Goal: Task Accomplishment & Management: Use online tool/utility

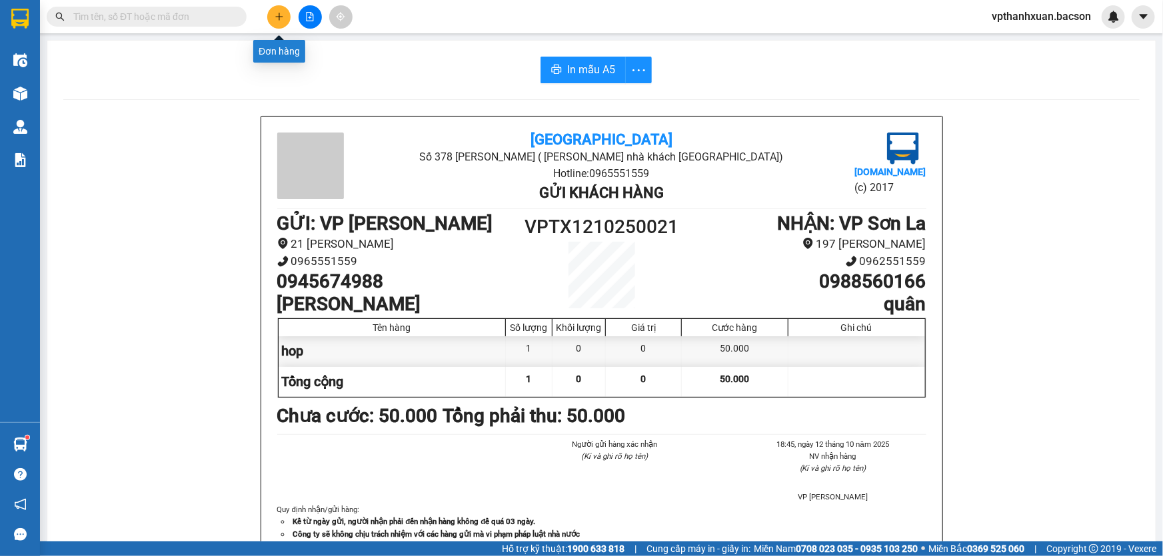
click at [275, 18] on icon "plus" at bounding box center [279, 16] width 9 height 9
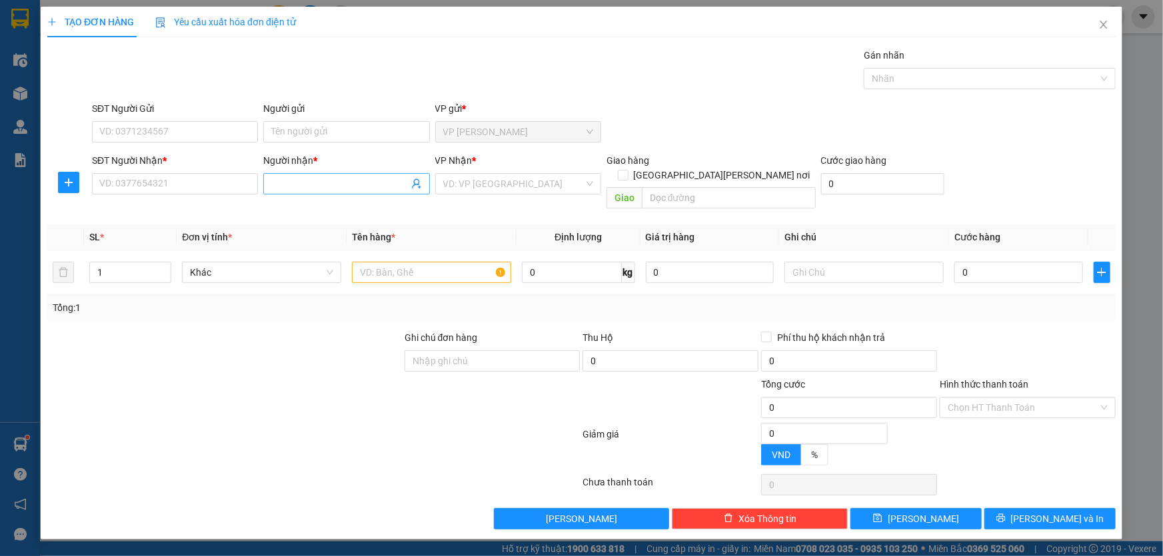
click at [312, 185] on input "Người nhận *" at bounding box center [339, 184] width 137 height 15
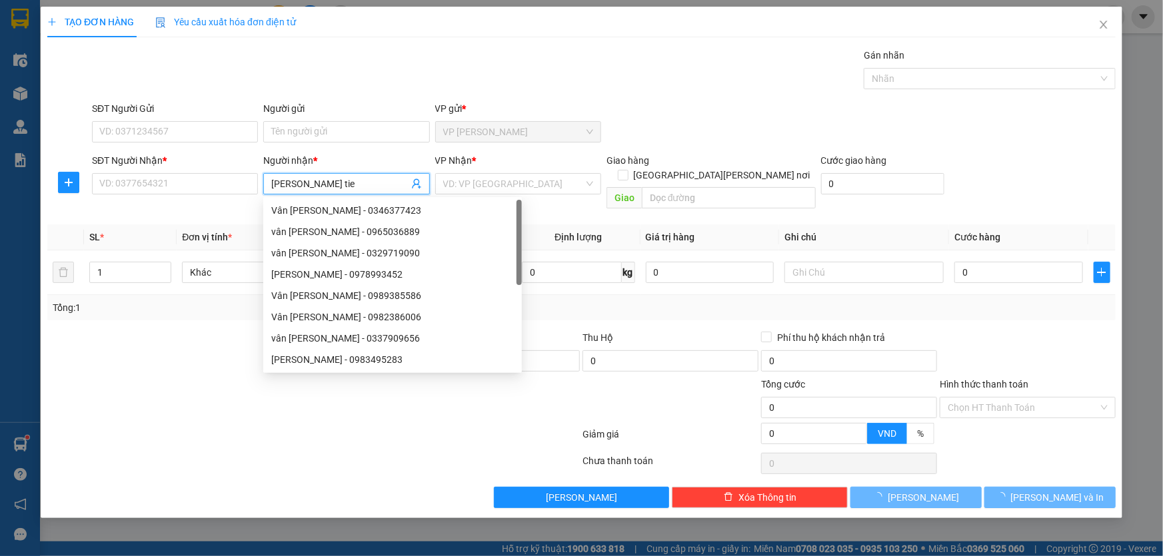
type input "[PERSON_NAME]"
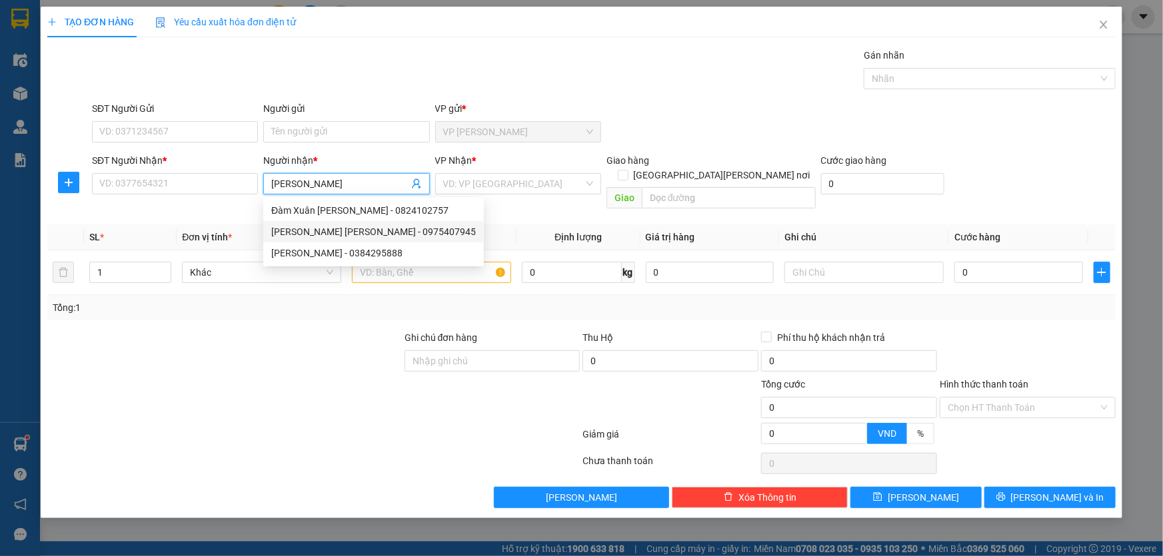
click at [325, 231] on div "[PERSON_NAME] [PERSON_NAME] - 0975407945" at bounding box center [373, 232] width 205 height 15
type input "0975407945"
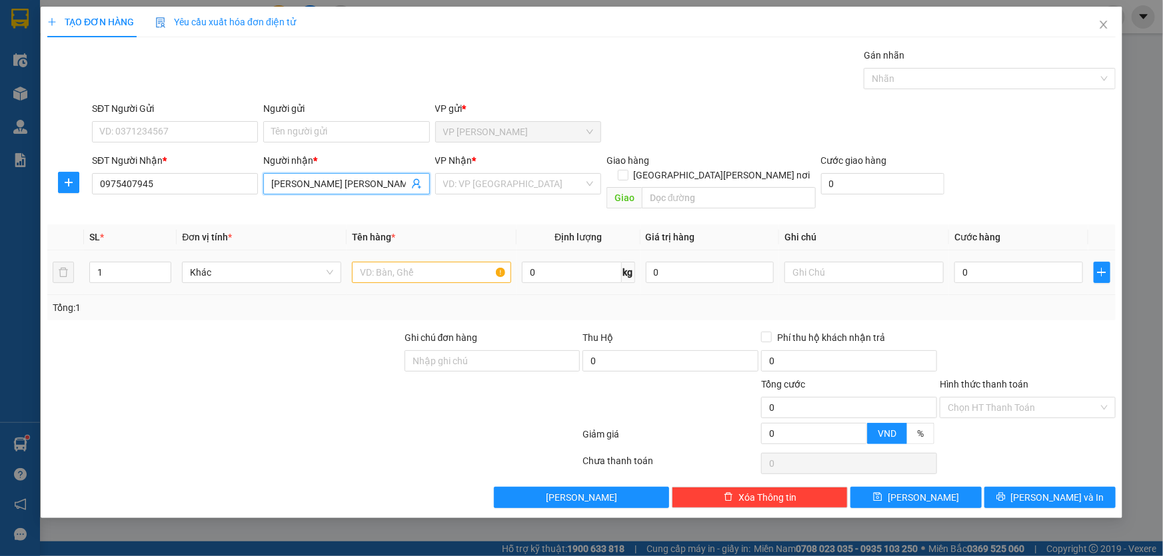
type input "[PERSON_NAME] [PERSON_NAME]"
click at [365, 262] on input "text" at bounding box center [431, 272] width 159 height 21
type input "hop"
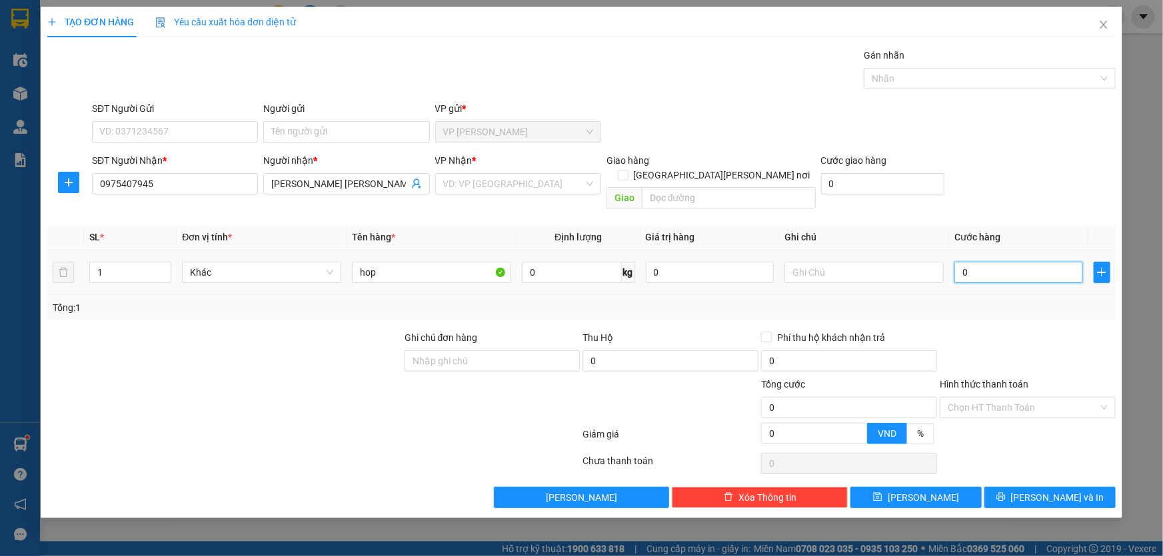
click at [990, 262] on input "0" at bounding box center [1018, 272] width 129 height 21
type input "5"
type input "50"
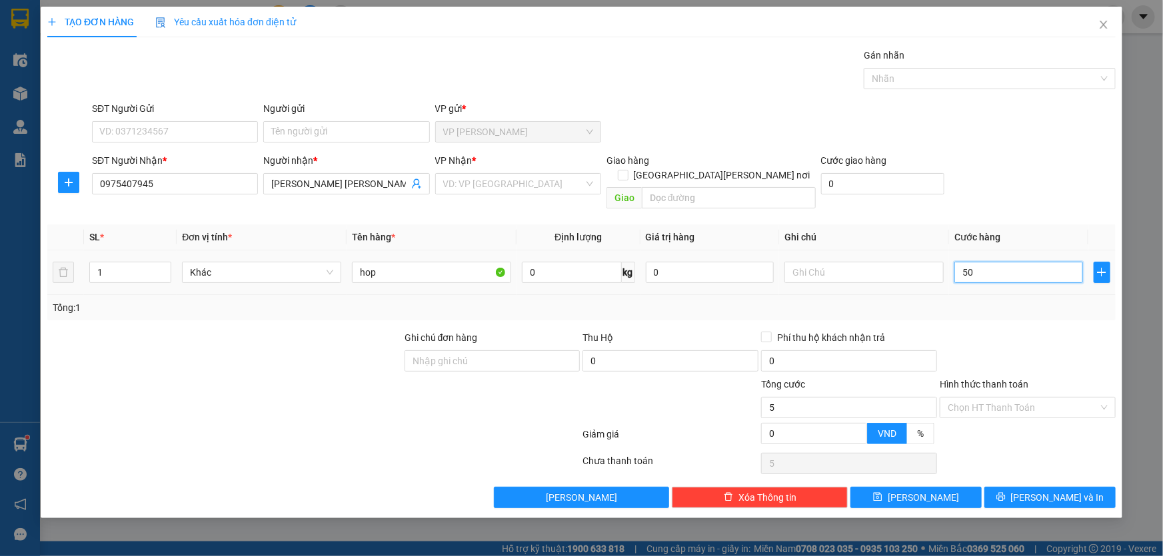
type input "50"
type input "50.000"
click at [982, 188] on div "SĐT Người [PERSON_NAME] * 0975407945 Người [PERSON_NAME] * [PERSON_NAME] [PERSO…" at bounding box center [603, 183] width 1029 height 61
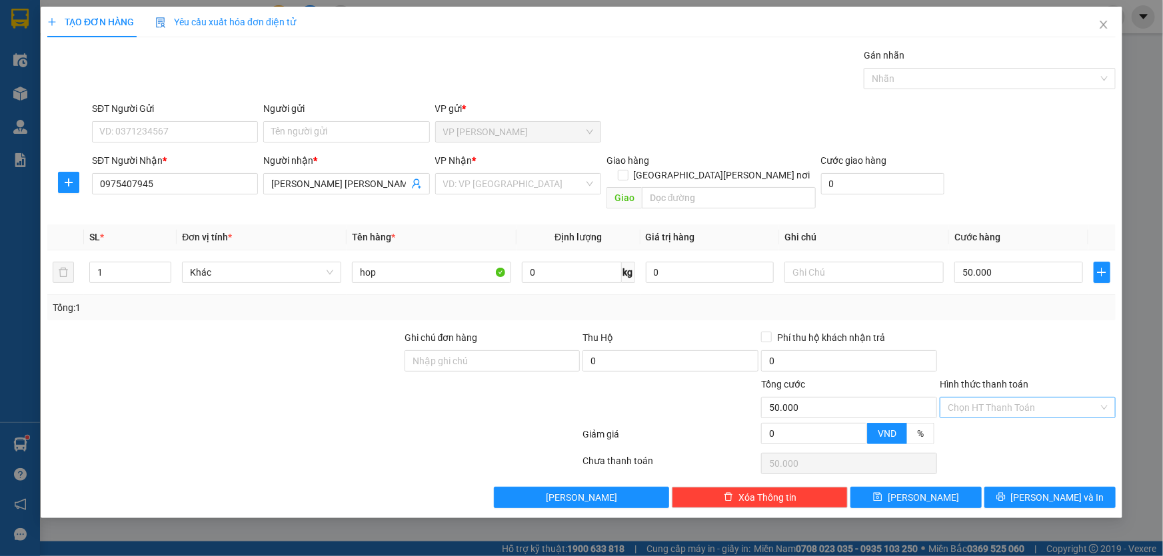
click at [982, 398] on input "Hình thức thanh toán" at bounding box center [1023, 408] width 151 height 20
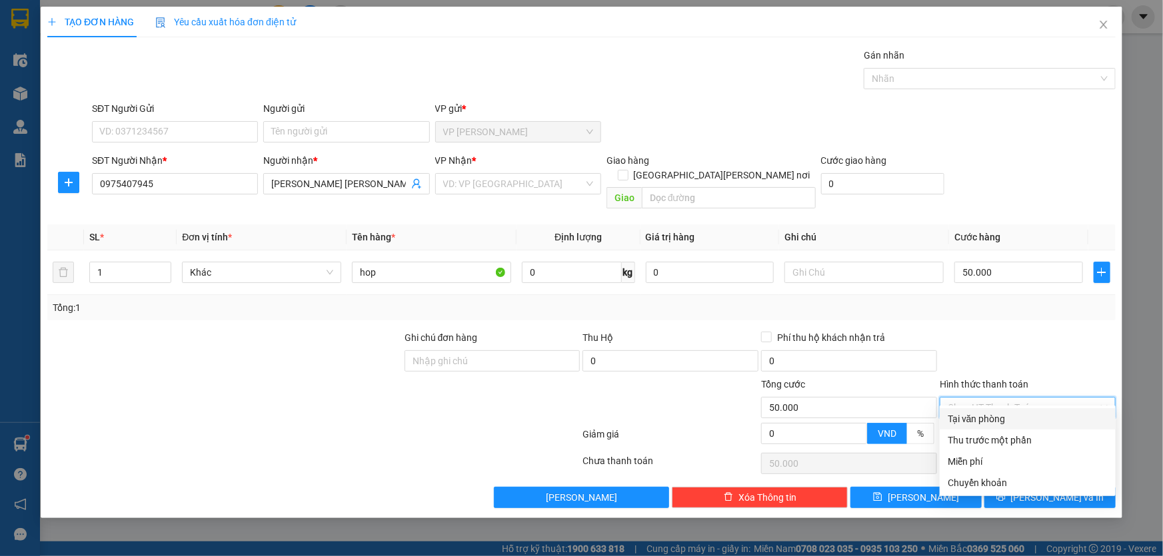
click at [976, 420] on div "Tại văn phòng" at bounding box center [1028, 419] width 160 height 15
type input "0"
click at [976, 427] on div at bounding box center [1027, 438] width 179 height 23
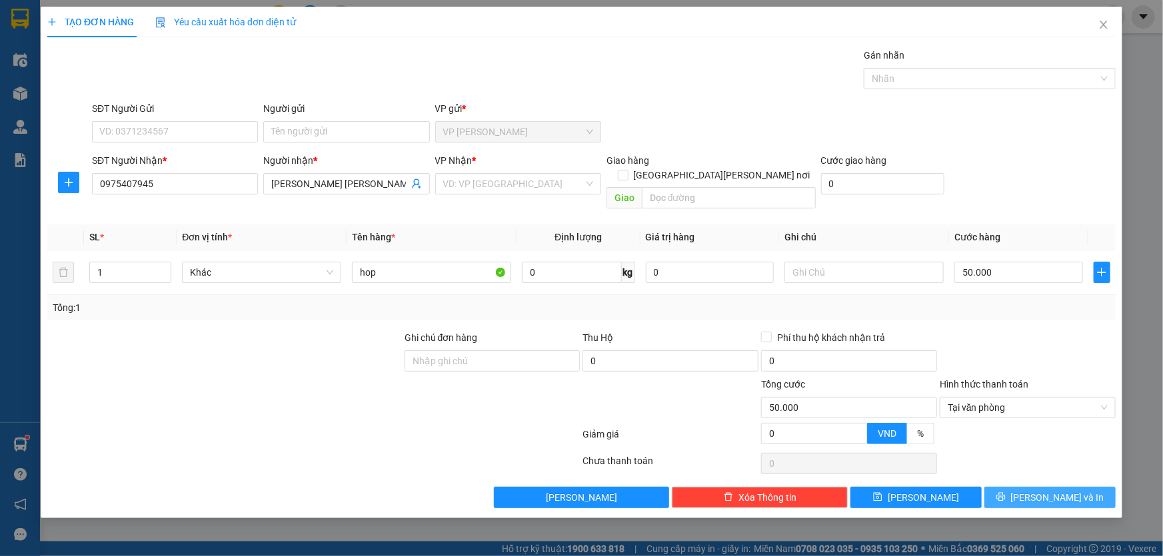
click at [1040, 491] on span "[PERSON_NAME] và In" at bounding box center [1057, 498] width 93 height 15
click at [522, 191] on input "search" at bounding box center [513, 184] width 141 height 20
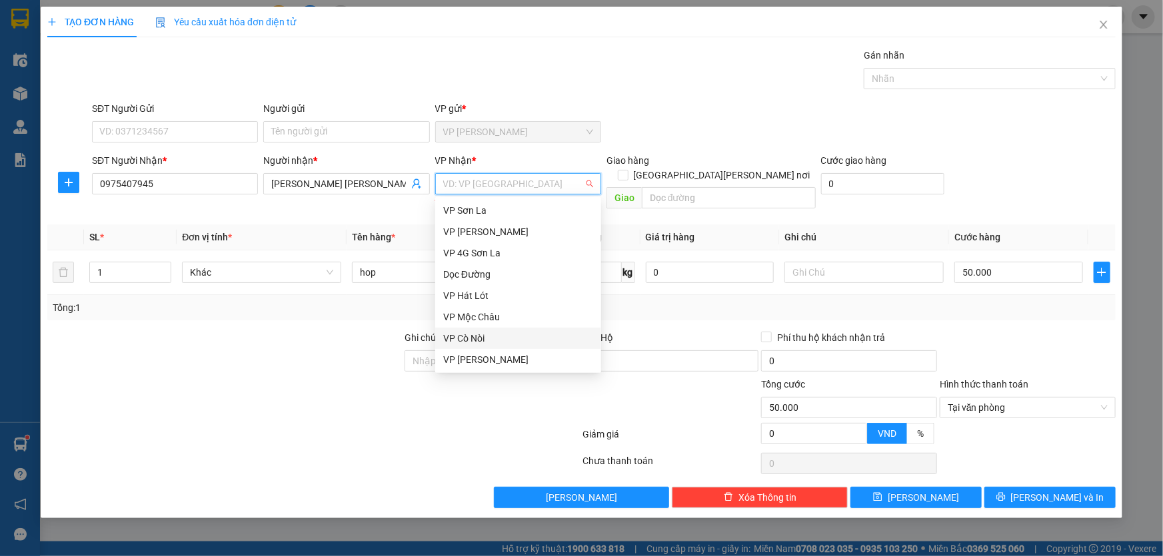
scroll to position [85, 0]
click at [468, 299] on div "VP [PERSON_NAME]" at bounding box center [518, 296] width 150 height 15
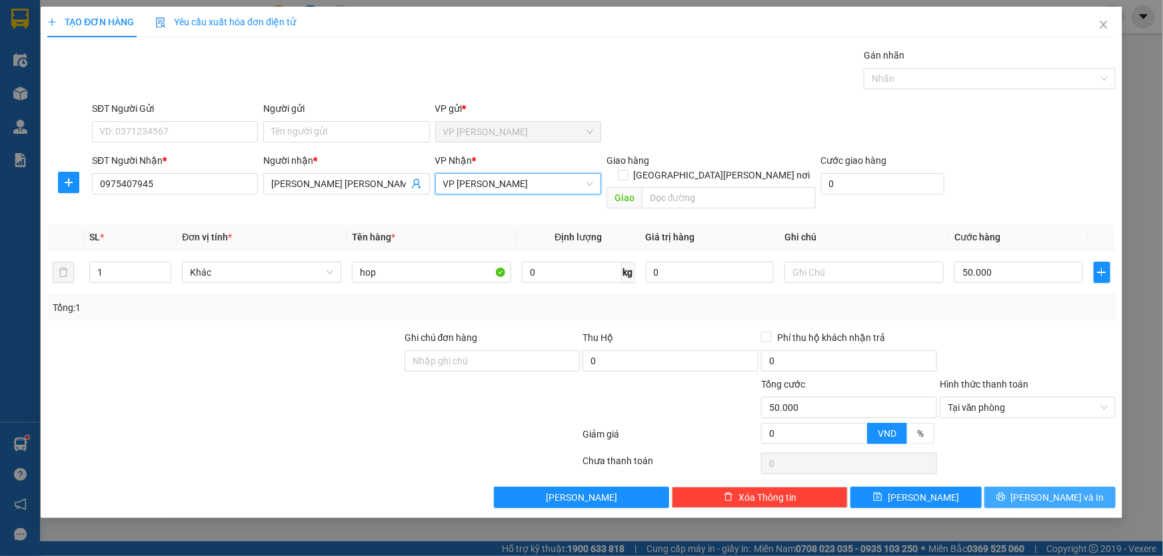
click at [1033, 488] on button "[PERSON_NAME] và In" at bounding box center [1049, 497] width 131 height 21
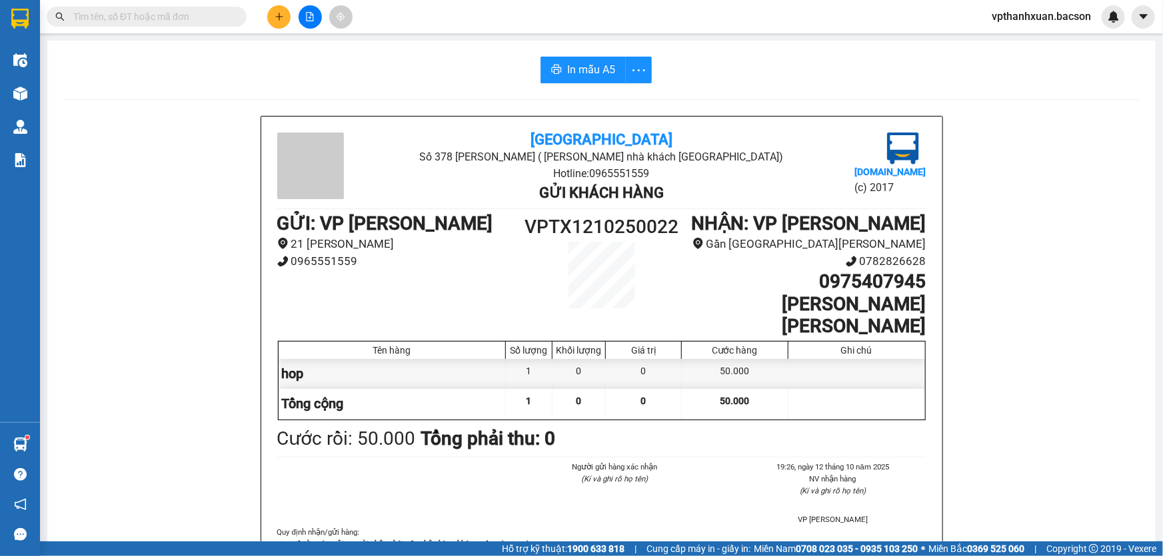
click at [774, 272] on h1 "0975407945" at bounding box center [803, 282] width 243 height 23
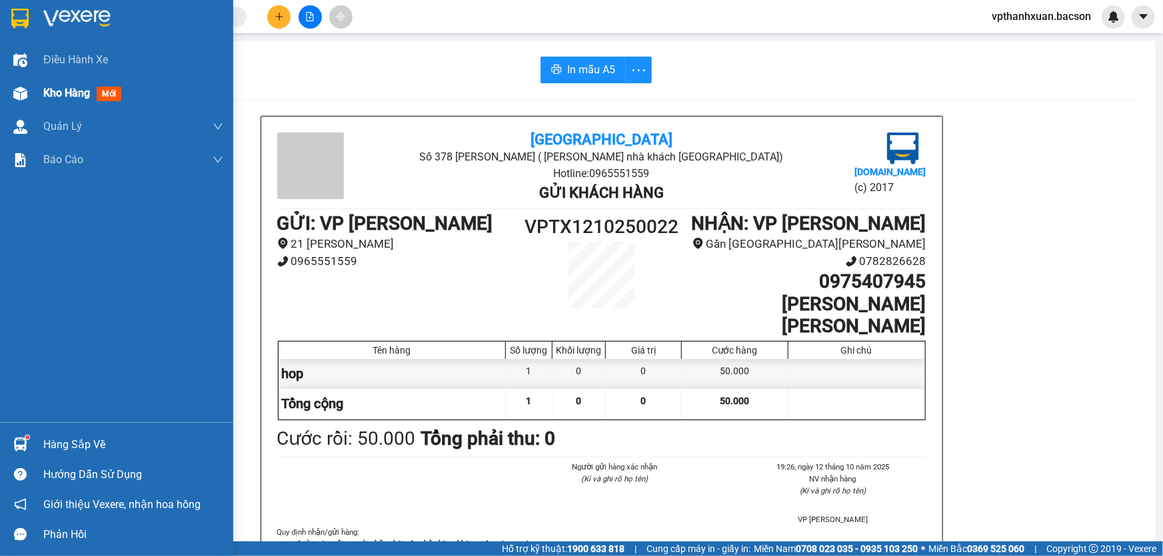
click at [20, 85] on div at bounding box center [20, 93] width 23 height 23
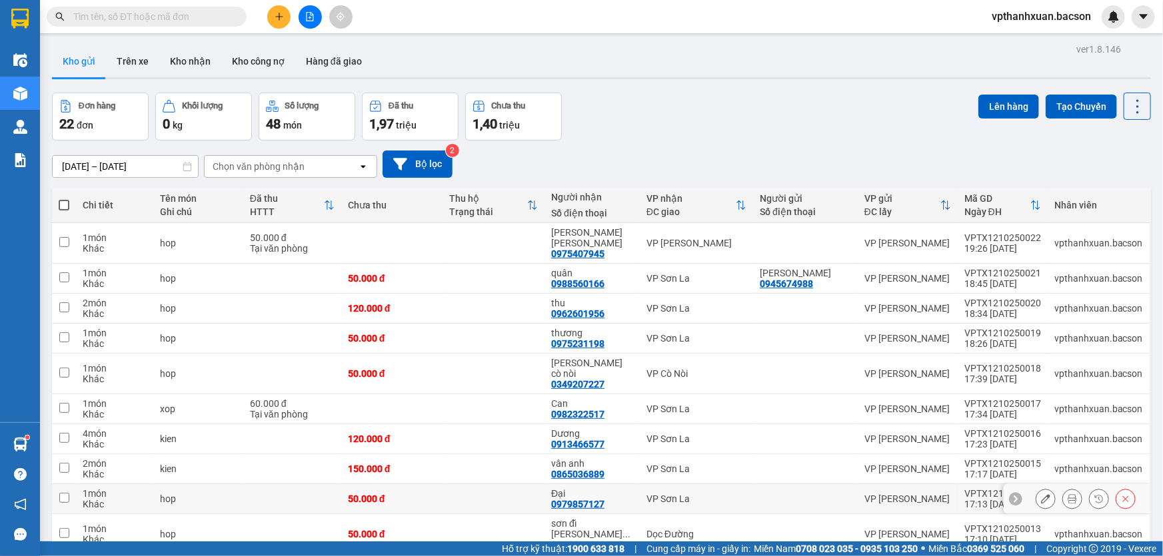
scroll to position [61, 0]
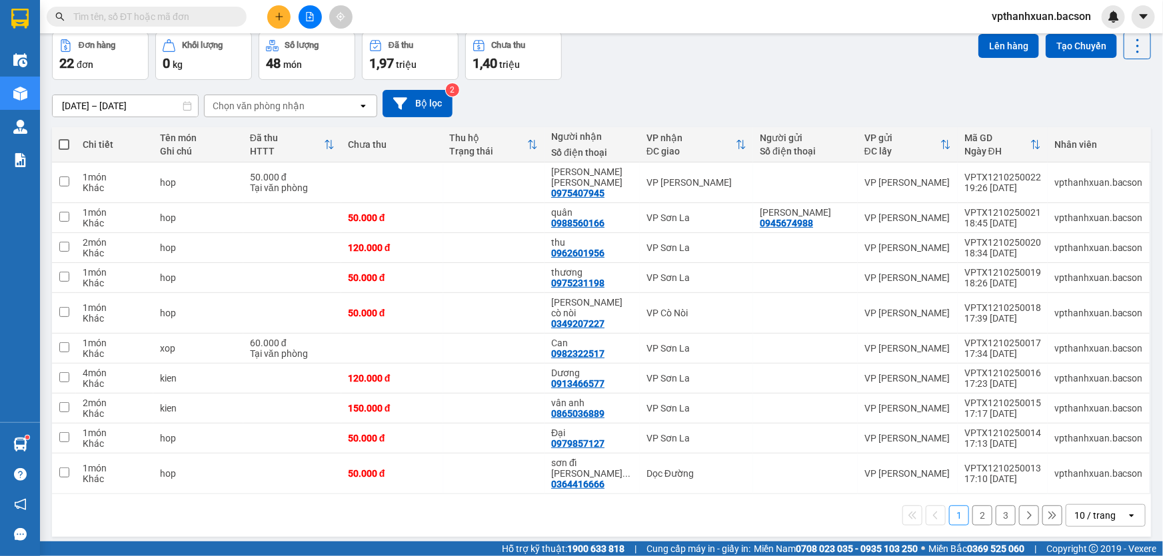
click at [1079, 509] on div "10 / trang" at bounding box center [1094, 515] width 41 height 13
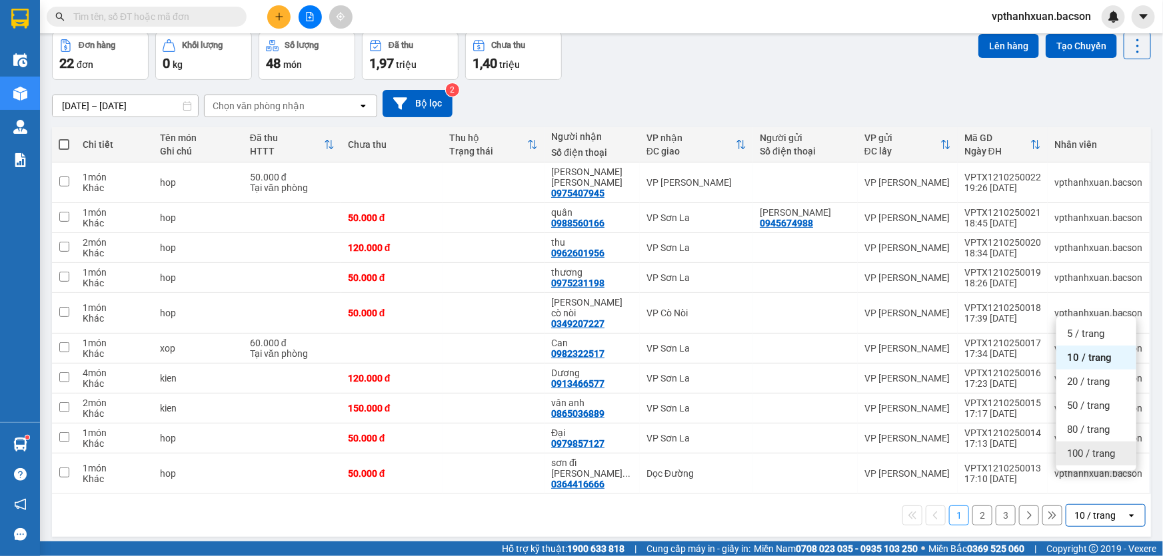
click at [1069, 452] on span "100 / trang" at bounding box center [1091, 453] width 48 height 13
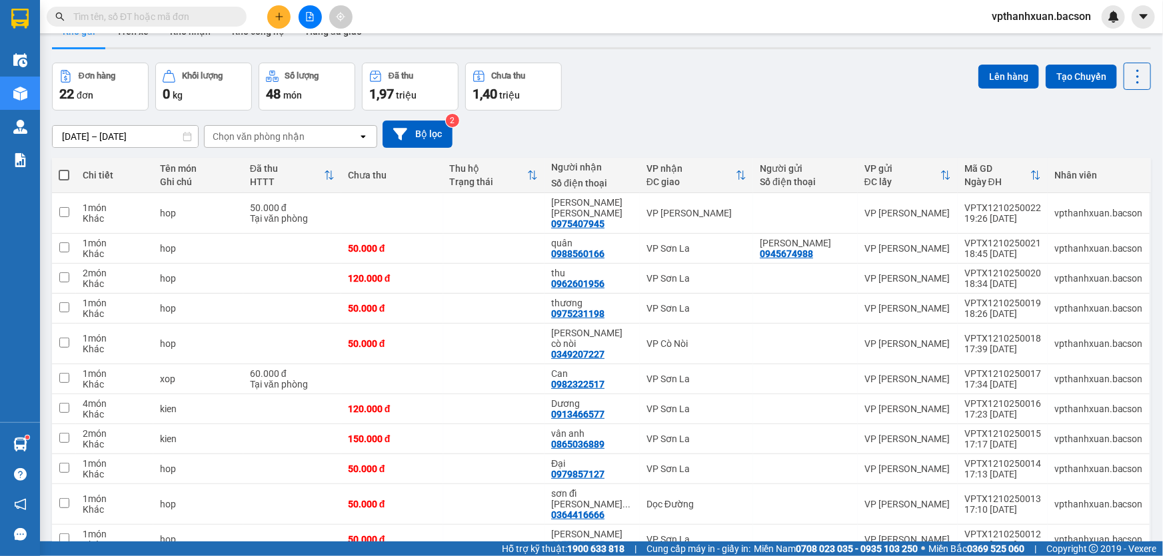
scroll to position [0, 0]
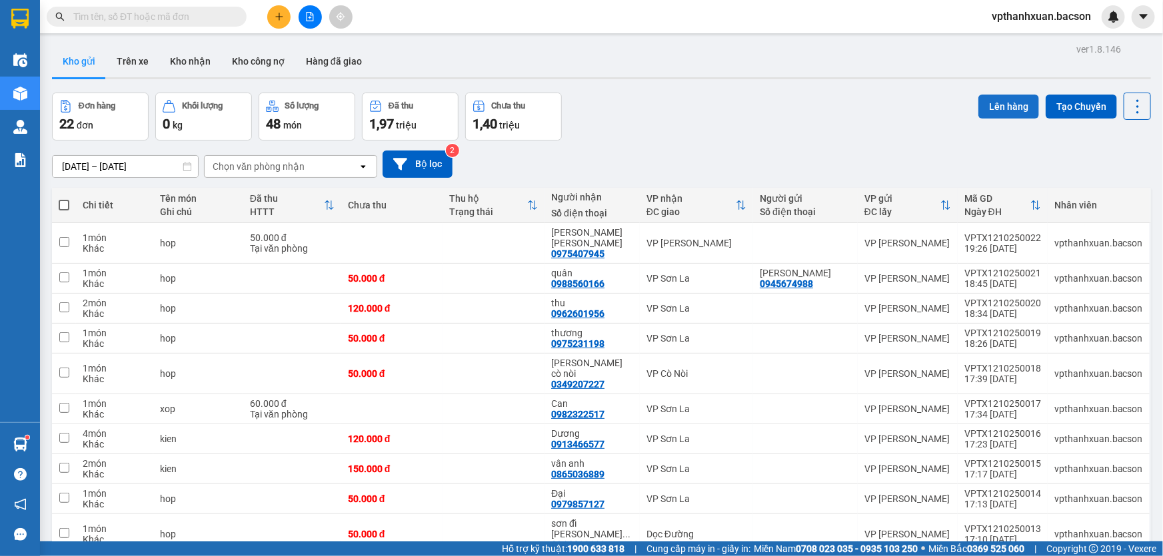
click at [1000, 101] on button "Lên hàng" at bounding box center [1008, 107] width 61 height 24
click at [1133, 25] on icon "Close" at bounding box center [1136, 26] width 11 height 11
click at [66, 201] on span at bounding box center [64, 205] width 11 height 11
click at [64, 199] on input "checkbox" at bounding box center [64, 199] width 0 height 0
checkbox input "true"
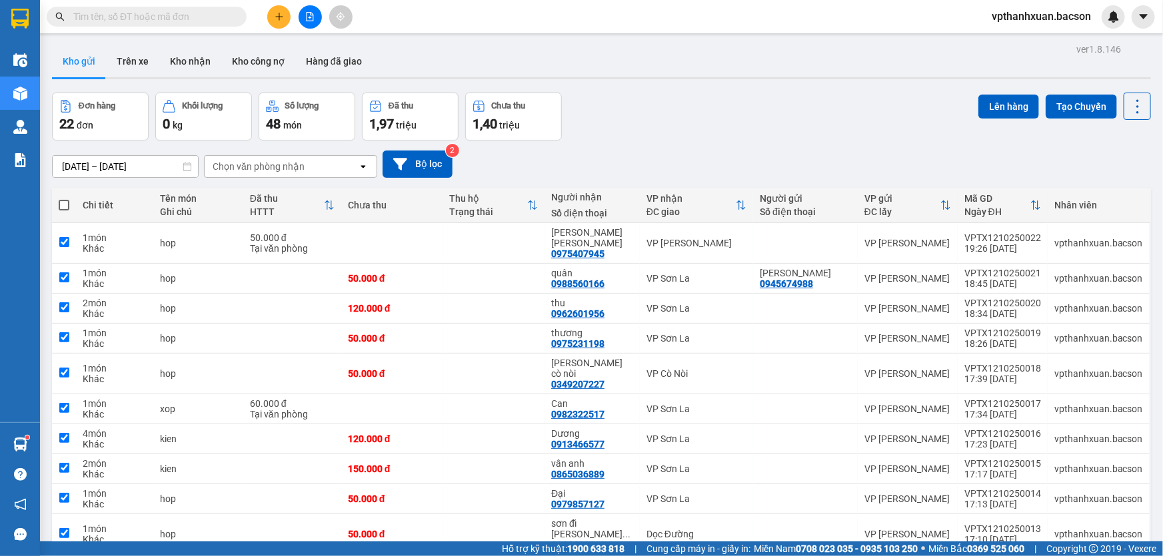
checkbox input "true"
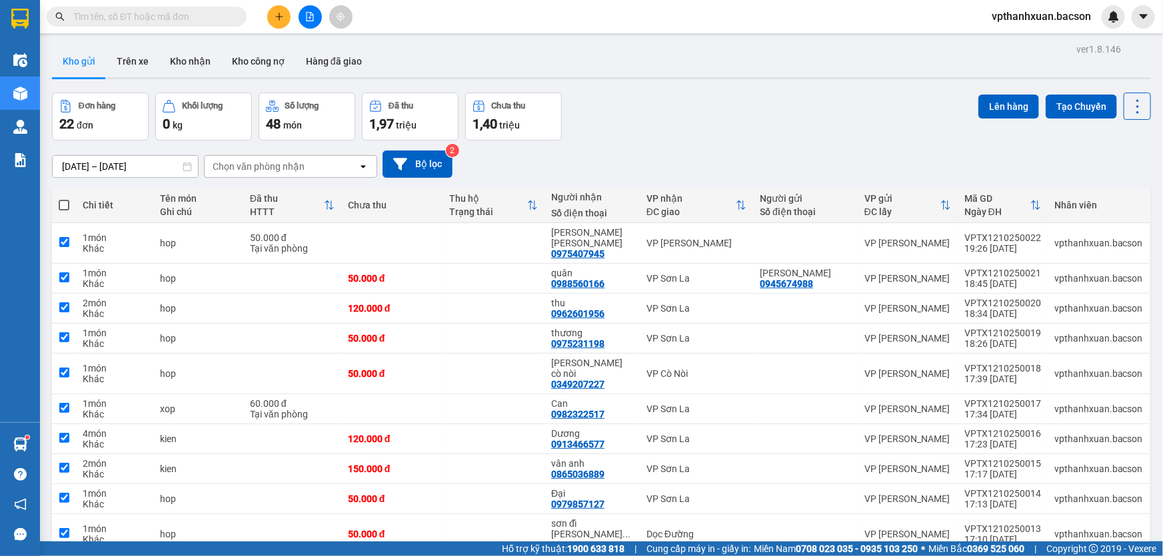
checkbox input "true"
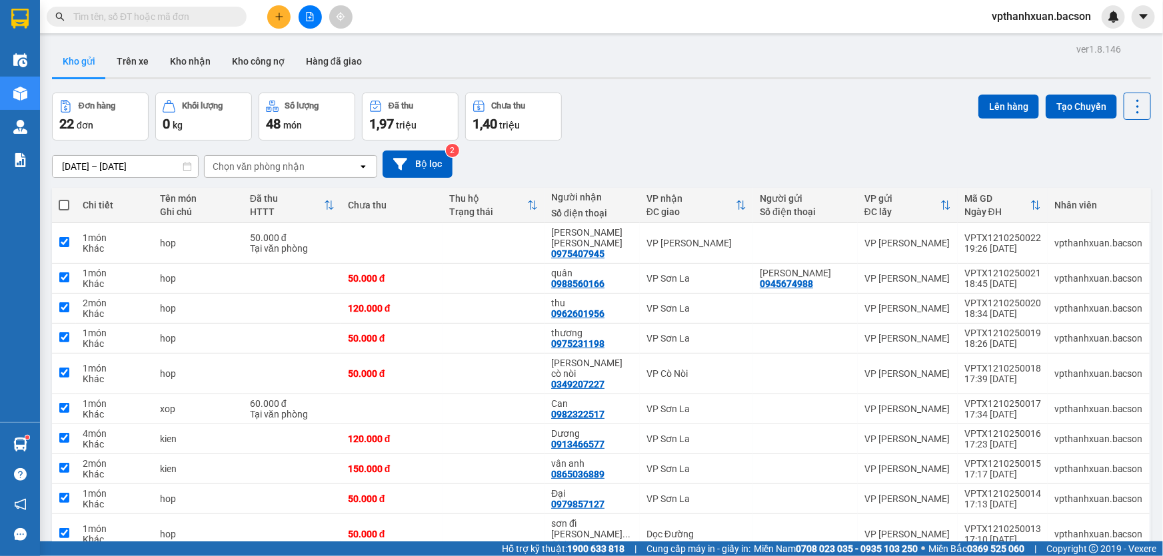
checkbox input "true"
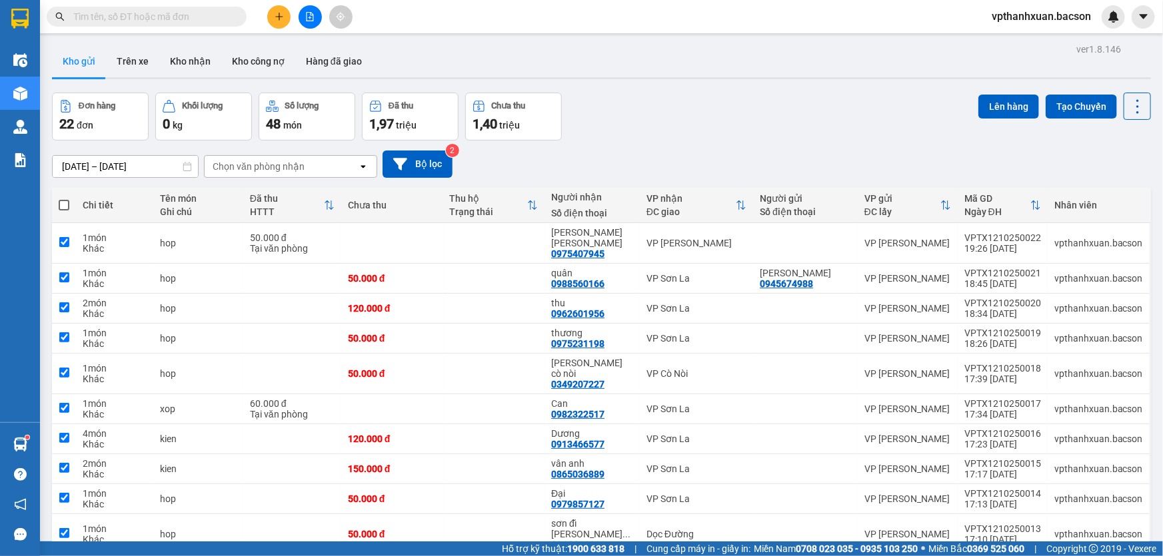
checkbox input "true"
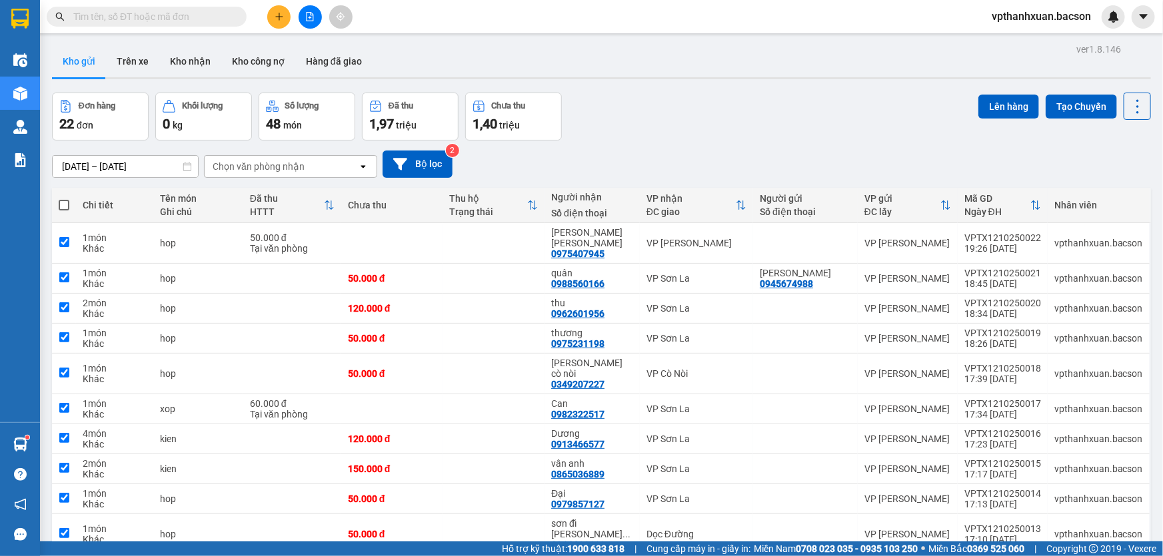
checkbox input "true"
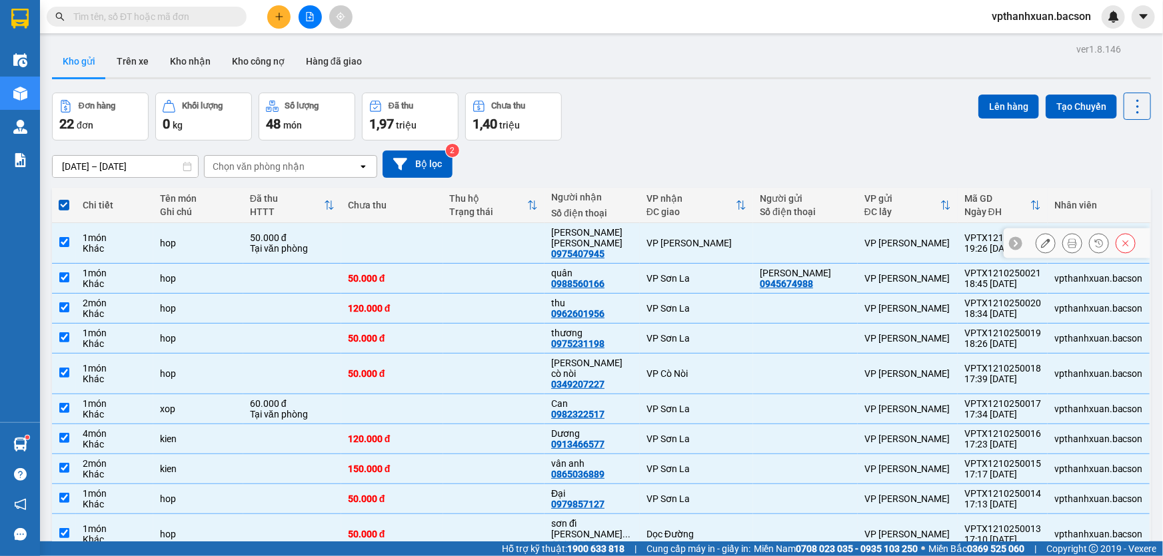
click at [704, 239] on div "VP [PERSON_NAME]" at bounding box center [696, 243] width 100 height 11
checkbox input "false"
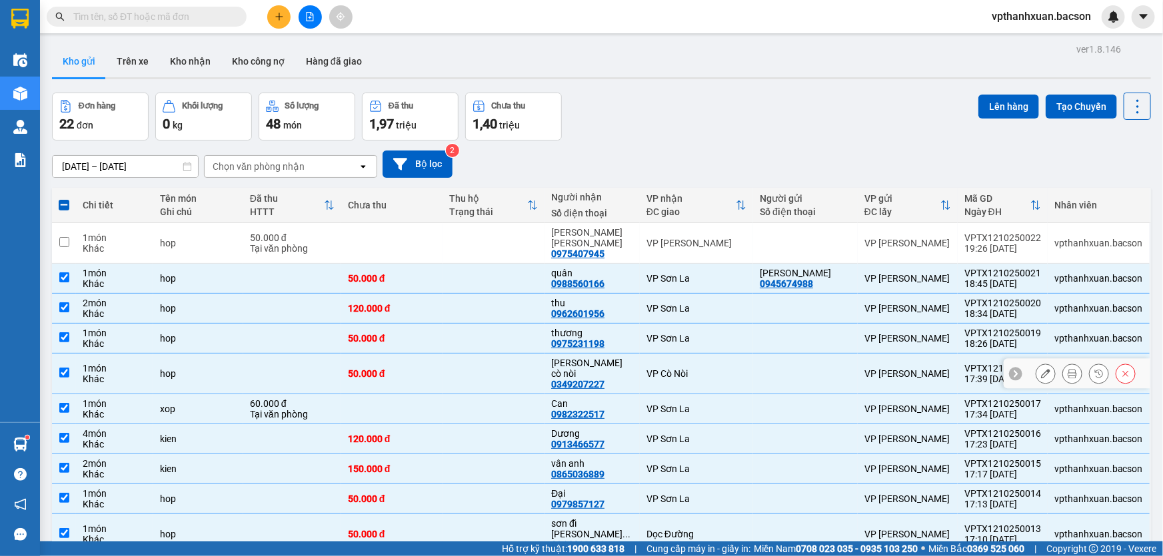
click at [674, 369] on div "VP Cò Nòi" at bounding box center [696, 374] width 100 height 11
checkbox input "false"
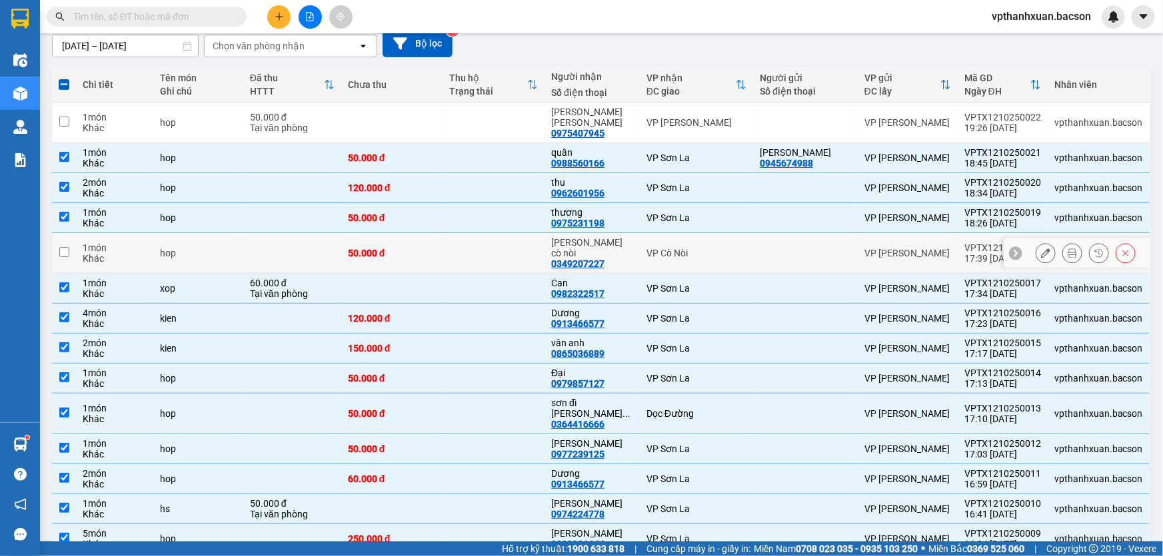
scroll to position [181, 0]
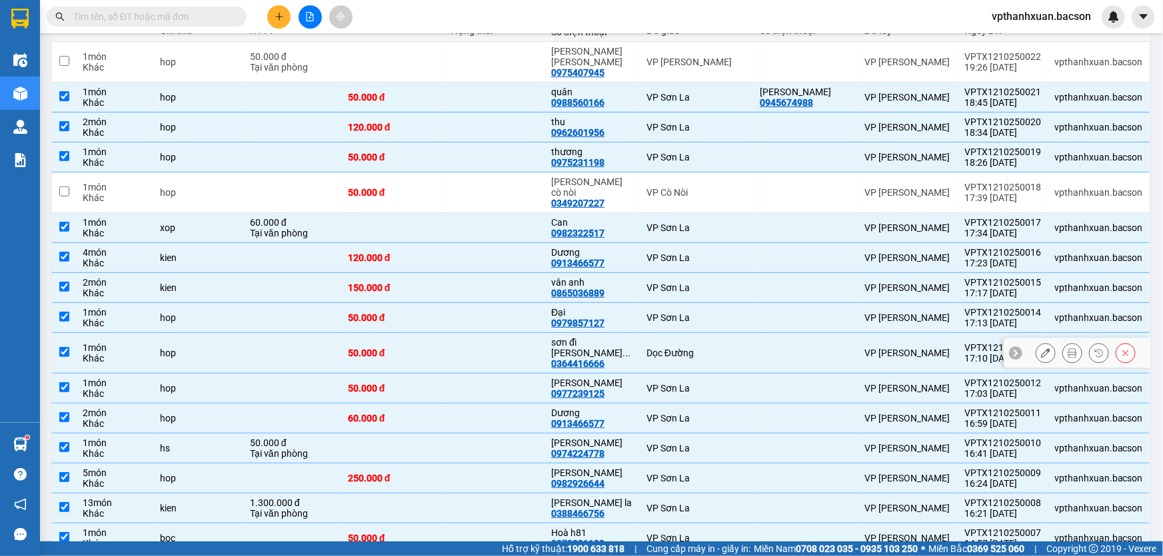
click at [694, 348] on div "Dọc Đường" at bounding box center [696, 353] width 100 height 11
checkbox input "false"
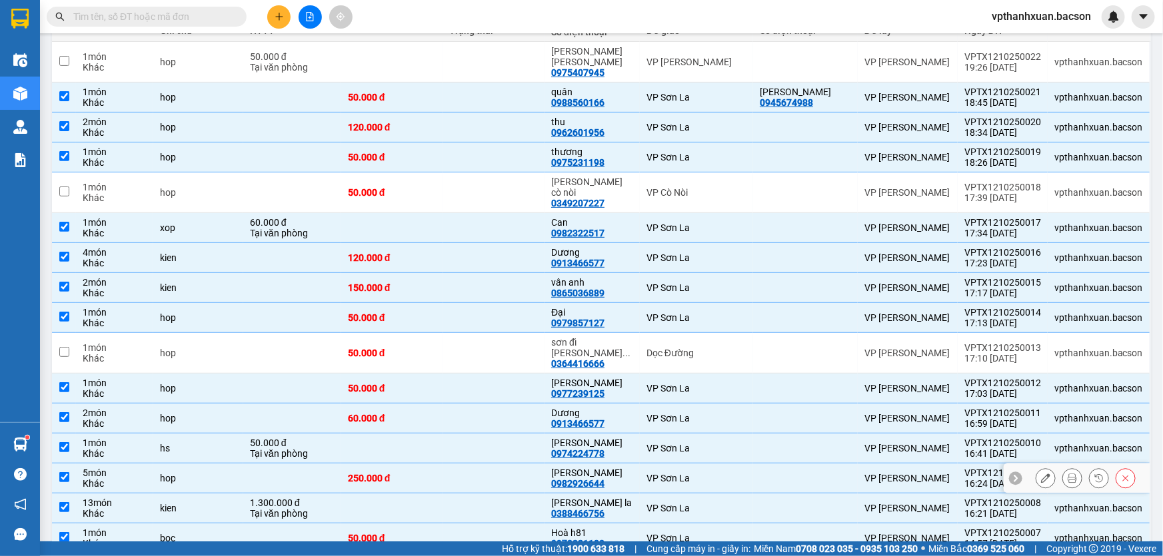
scroll to position [242, 0]
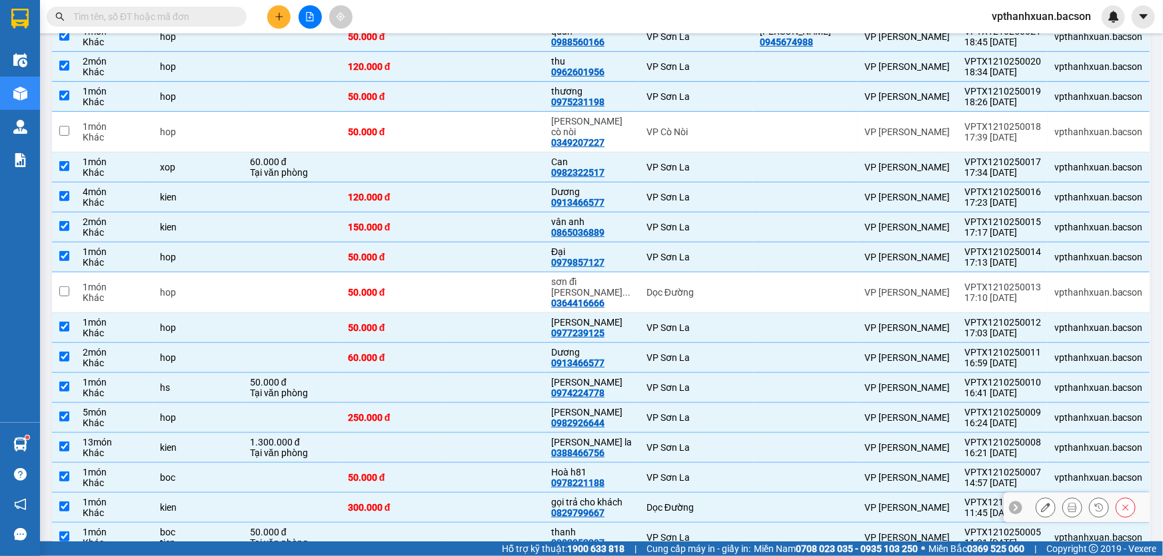
click at [694, 503] on div "Dọc Đường" at bounding box center [696, 508] width 100 height 11
checkbox input "false"
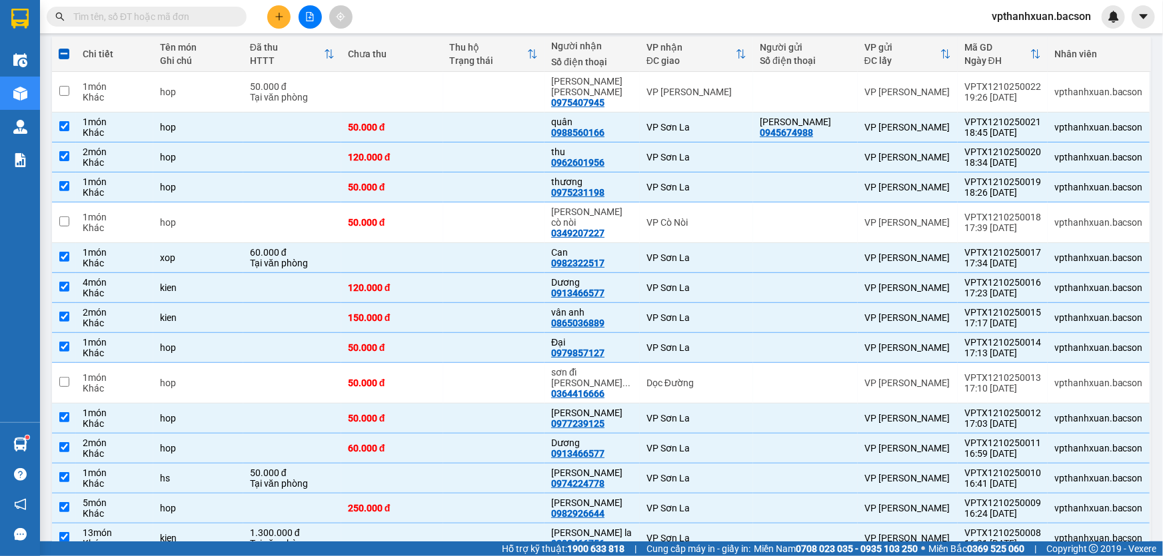
scroll to position [0, 0]
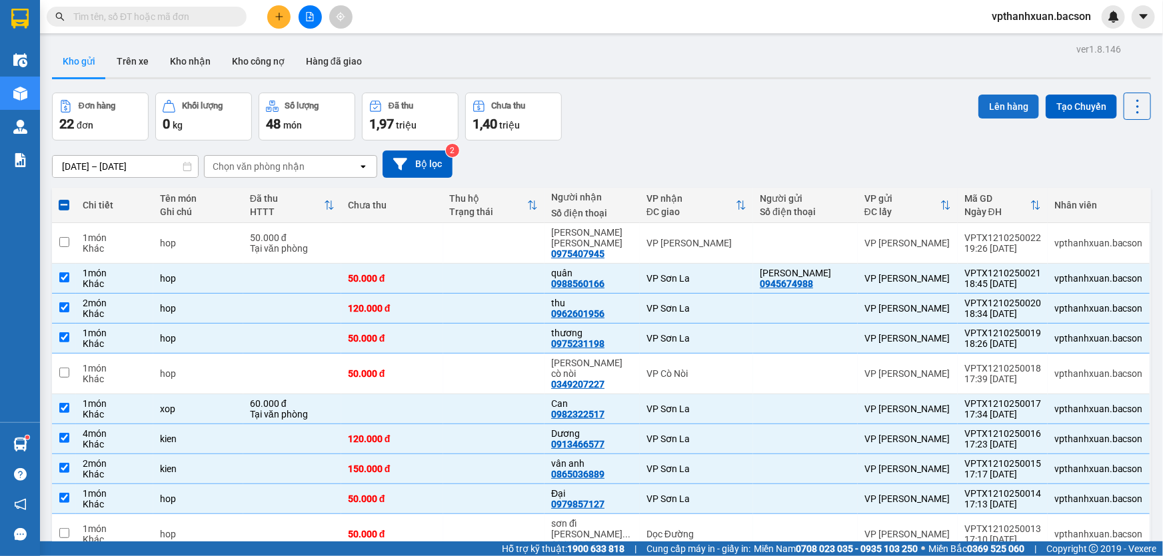
click at [1009, 103] on button "Lên hàng" at bounding box center [1008, 107] width 61 height 24
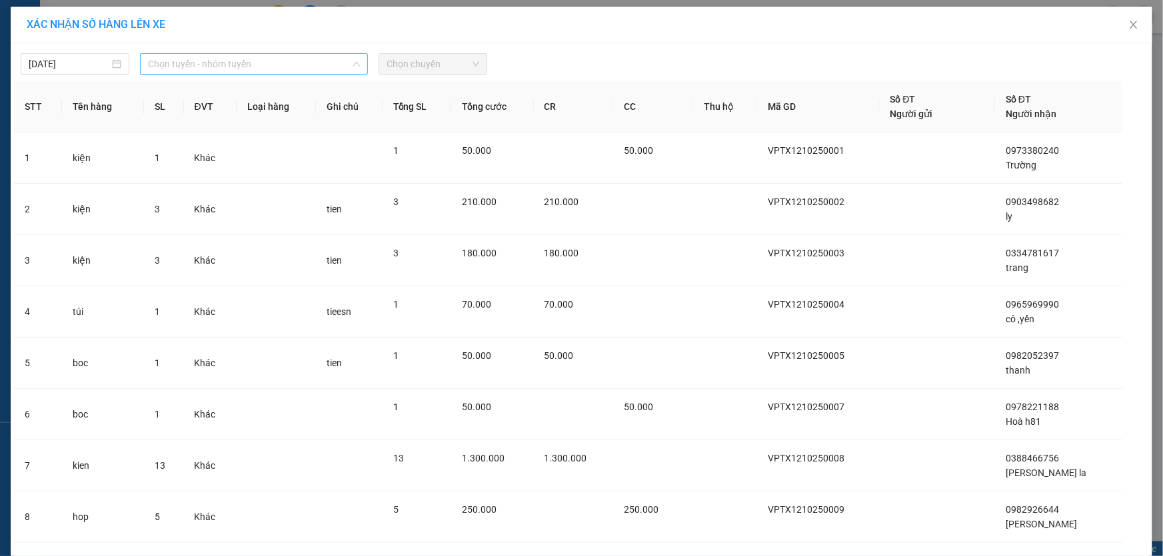
click at [233, 57] on span "Chọn tuyến - nhóm tuyến" at bounding box center [254, 64] width 212 height 20
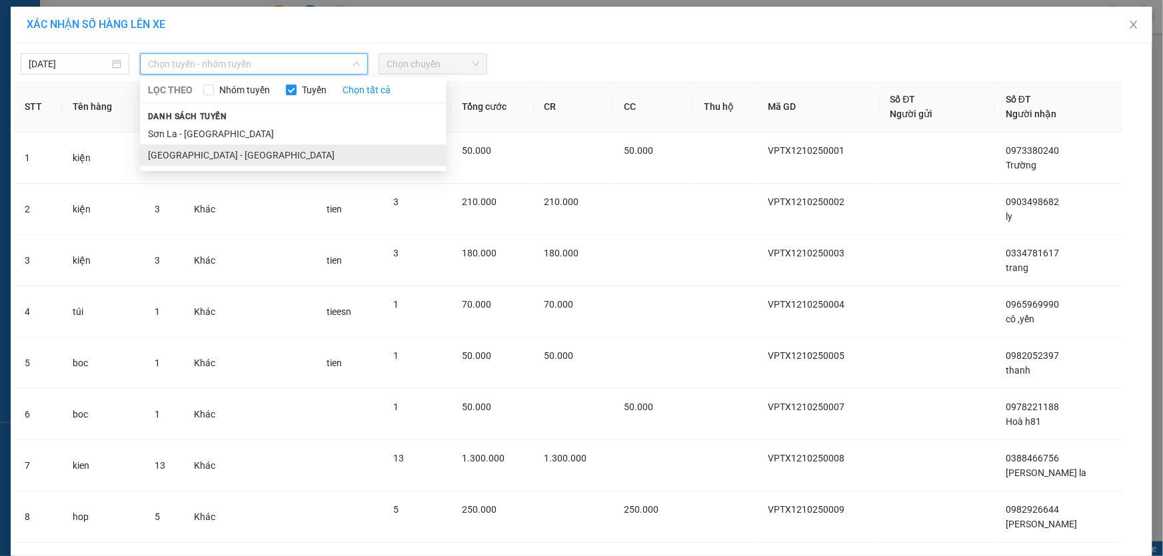
click at [194, 155] on li "[GEOGRAPHIC_DATA] - [GEOGRAPHIC_DATA]" at bounding box center [293, 155] width 307 height 21
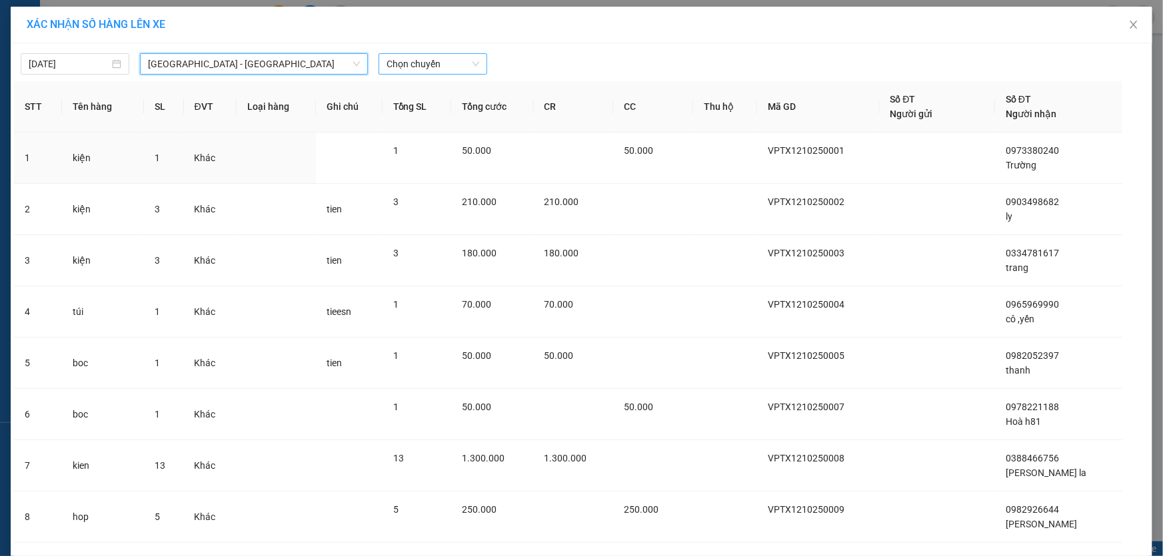
click at [424, 60] on span "Chọn chuyến" at bounding box center [433, 64] width 93 height 20
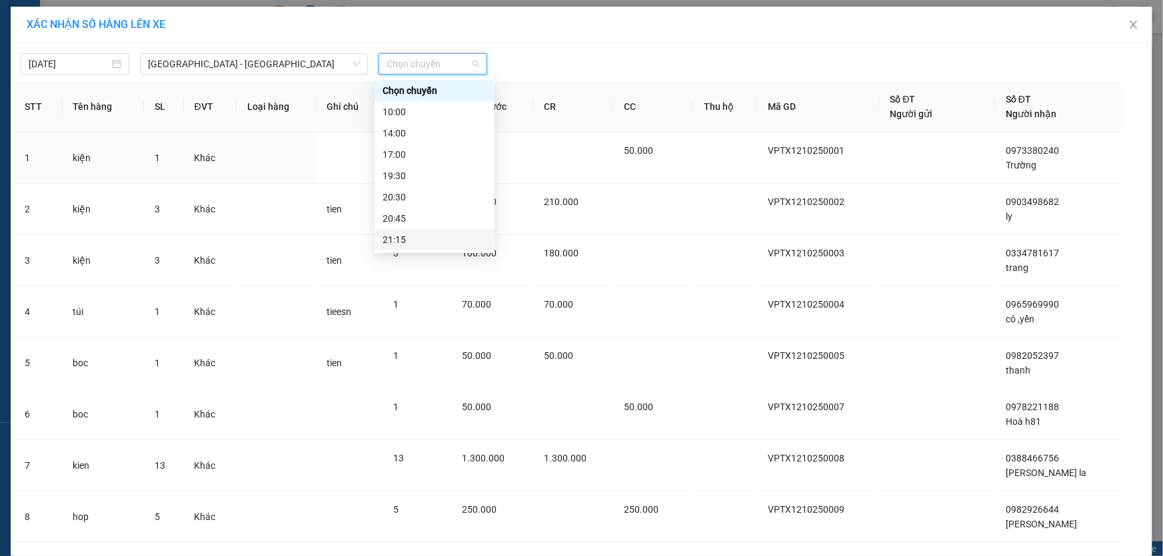
scroll to position [42, 0]
click at [419, 236] on div "23:00" at bounding box center [435, 240] width 104 height 15
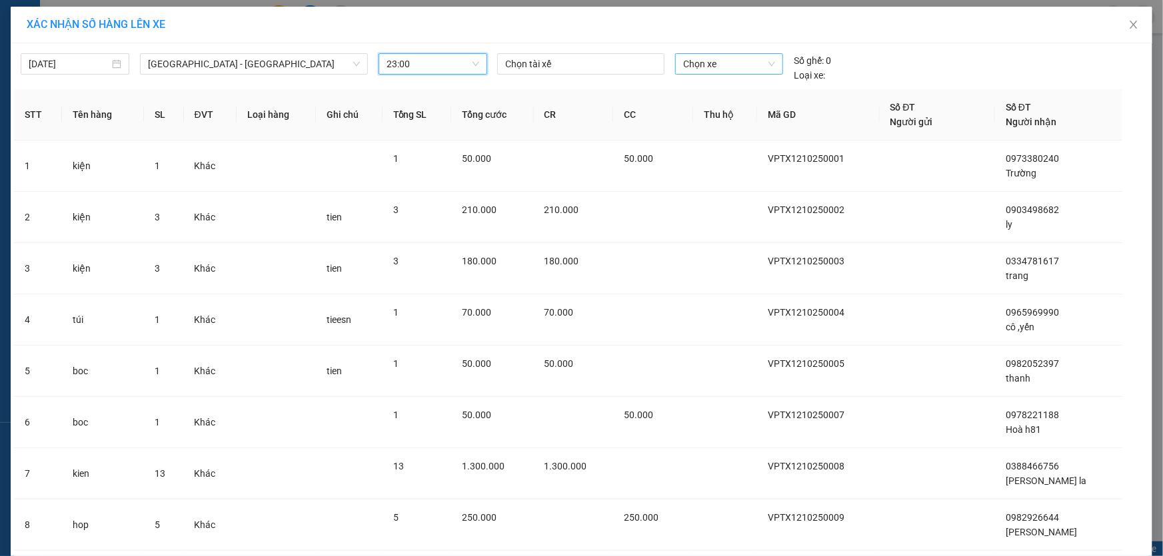
click at [693, 56] on span "Chọn xe" at bounding box center [729, 64] width 92 height 20
click at [698, 65] on span "Chọn xe" at bounding box center [729, 64] width 92 height 20
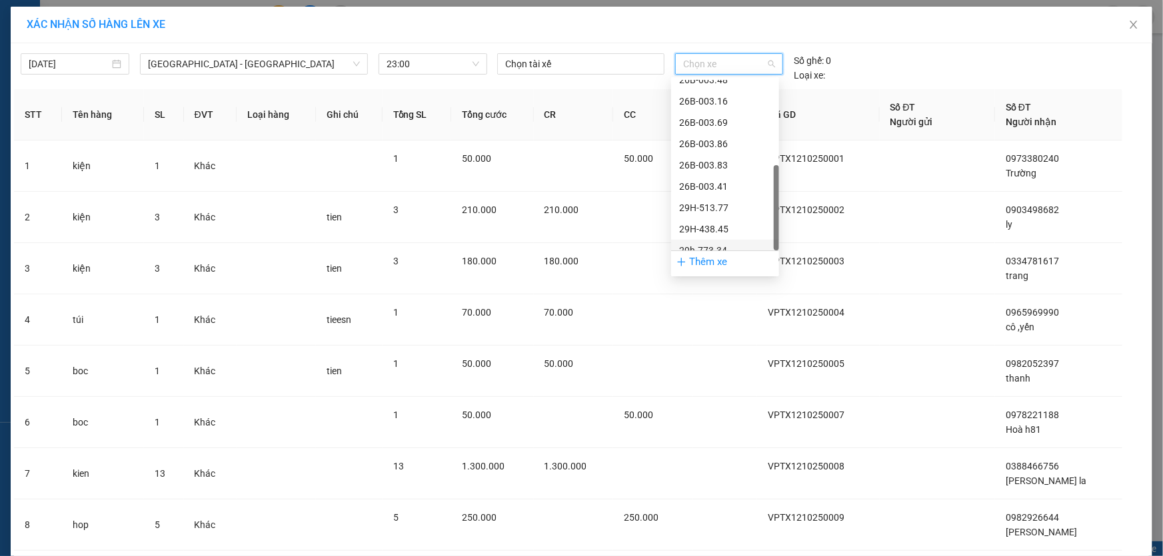
scroll to position [191, 0]
click at [725, 240] on div "29h-773.34" at bounding box center [725, 240] width 92 height 15
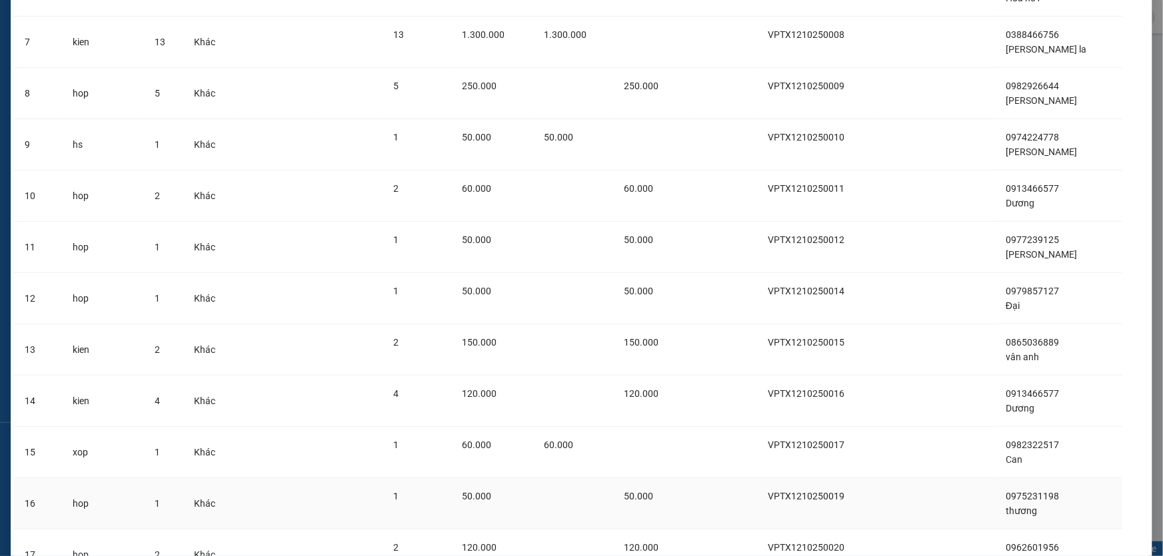
scroll to position [595, 0]
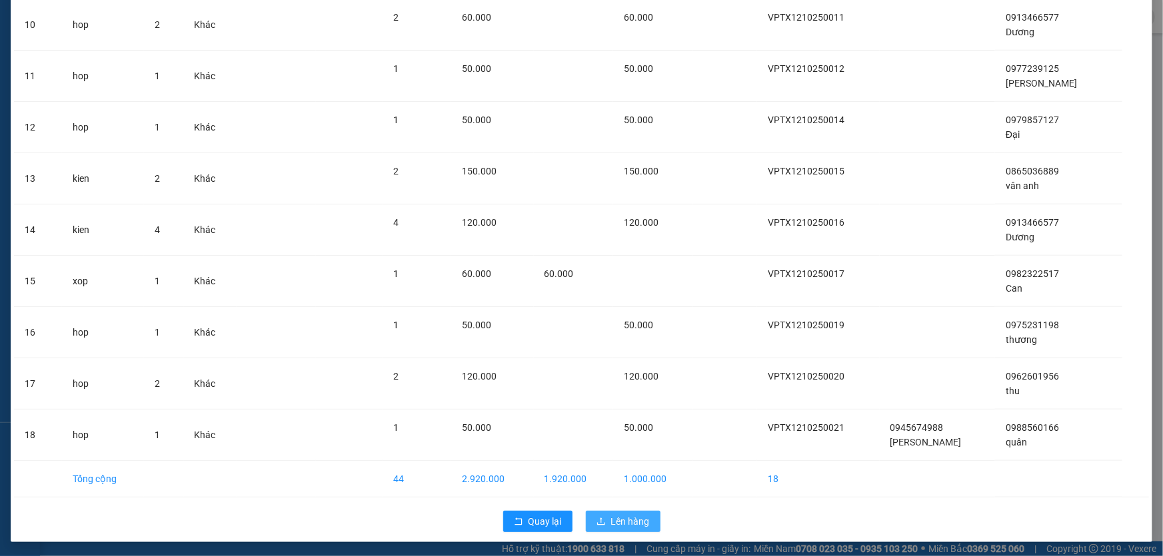
click at [619, 522] on span "Lên hàng" at bounding box center [630, 521] width 39 height 15
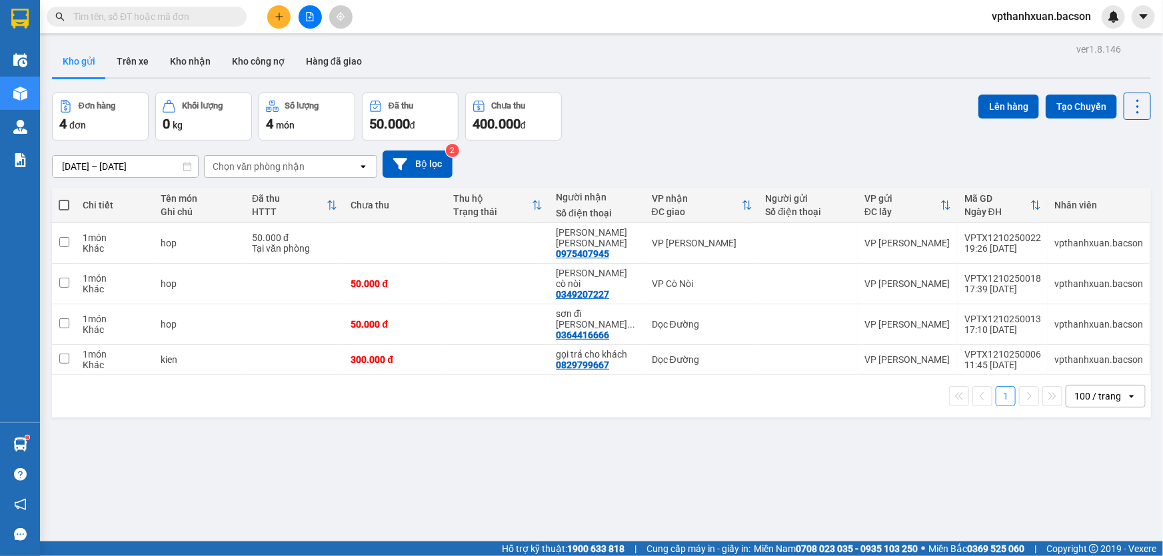
click at [67, 203] on span at bounding box center [64, 205] width 11 height 11
click at [64, 199] on input "checkbox" at bounding box center [64, 199] width 0 height 0
checkbox input "true"
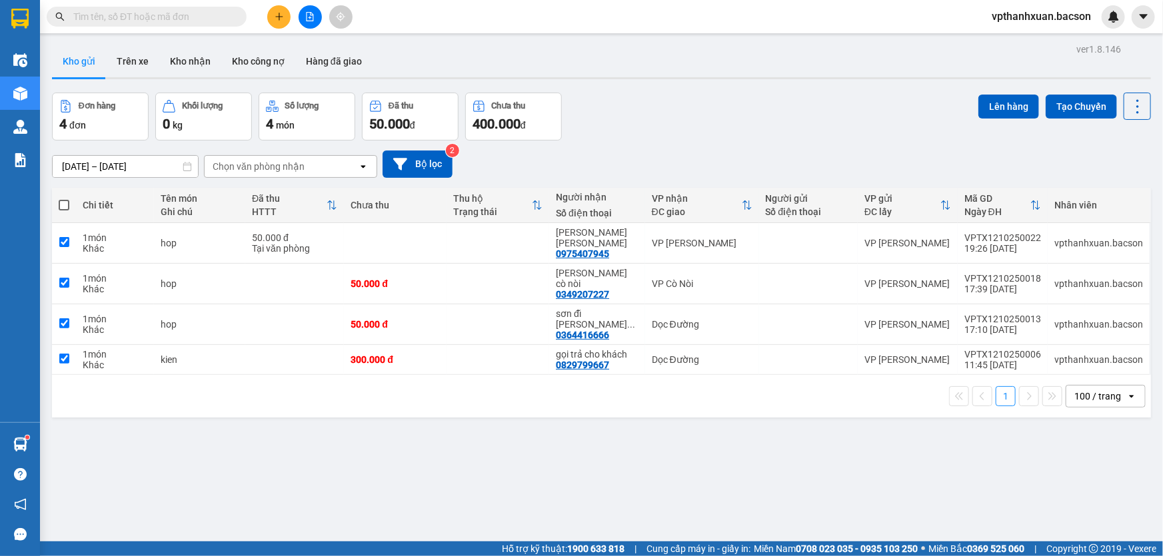
checkbox input "true"
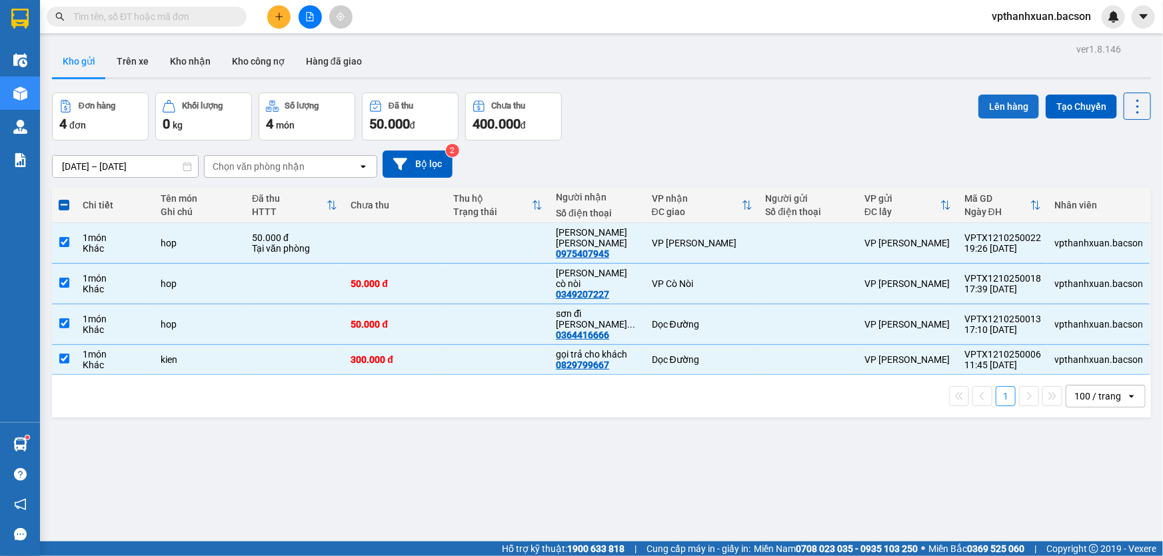
click at [1004, 108] on button "Lên hàng" at bounding box center [1008, 107] width 61 height 24
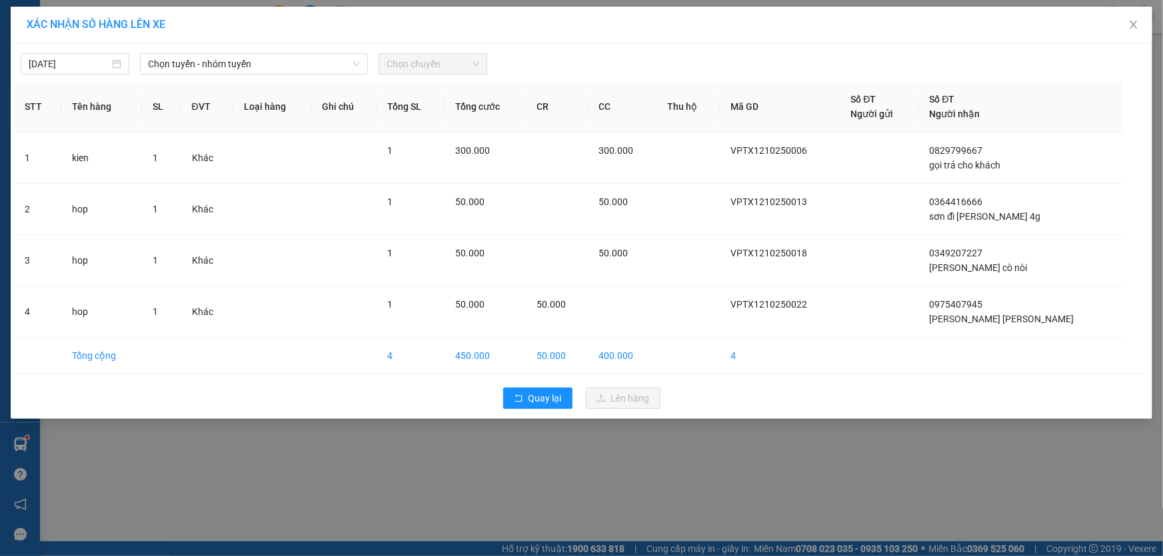
click at [407, 69] on span "Chọn chuyến" at bounding box center [433, 64] width 93 height 20
click at [329, 69] on span "Chọn tuyến - nhóm tuyến" at bounding box center [254, 64] width 212 height 20
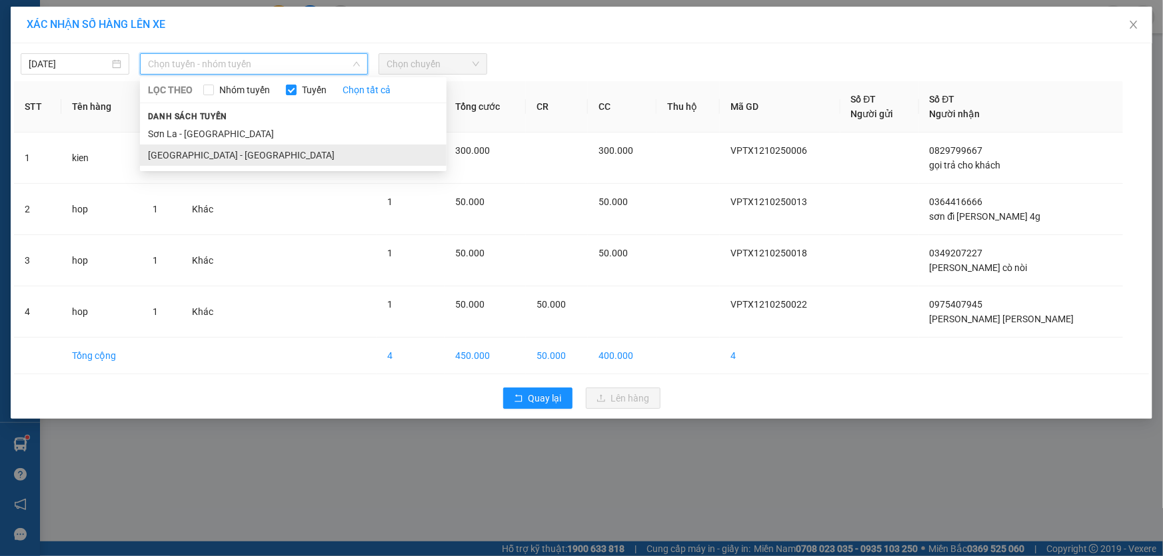
drag, startPoint x: 200, startPoint y: 153, endPoint x: 309, endPoint y: 119, distance: 114.7
click at [200, 154] on li "[GEOGRAPHIC_DATA] - [GEOGRAPHIC_DATA]" at bounding box center [293, 155] width 307 height 21
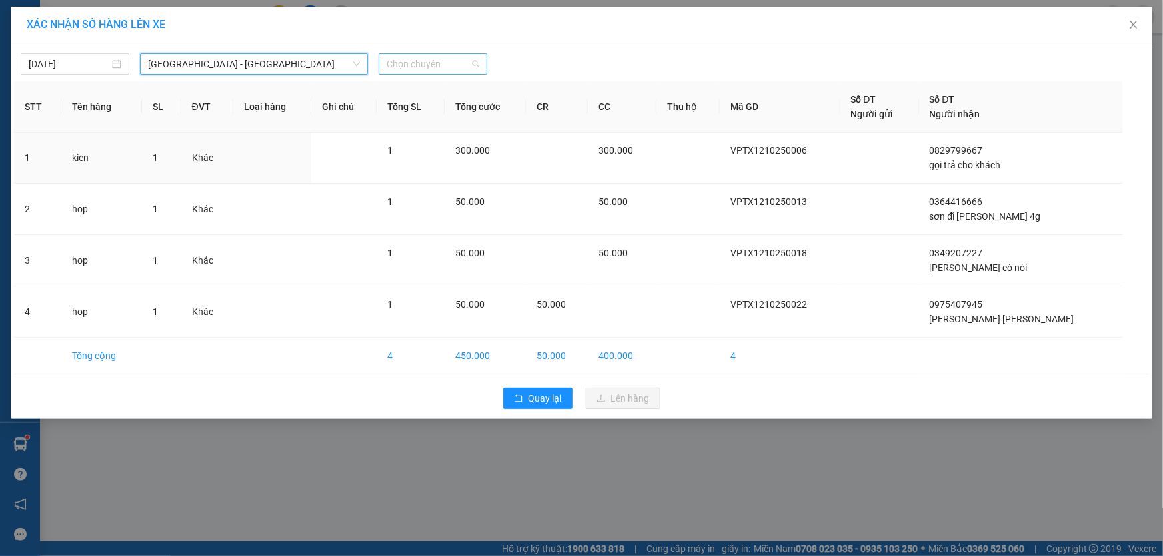
click at [471, 63] on span "Chọn chuyến" at bounding box center [433, 64] width 93 height 20
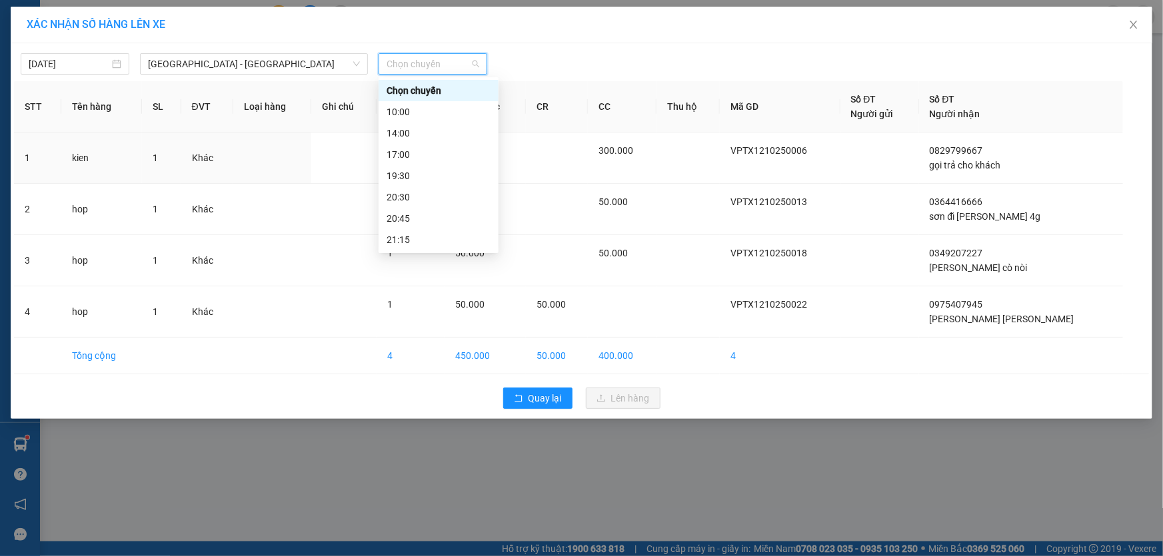
scroll to position [42, 0]
click at [408, 199] on div "21:15" at bounding box center [439, 198] width 104 height 15
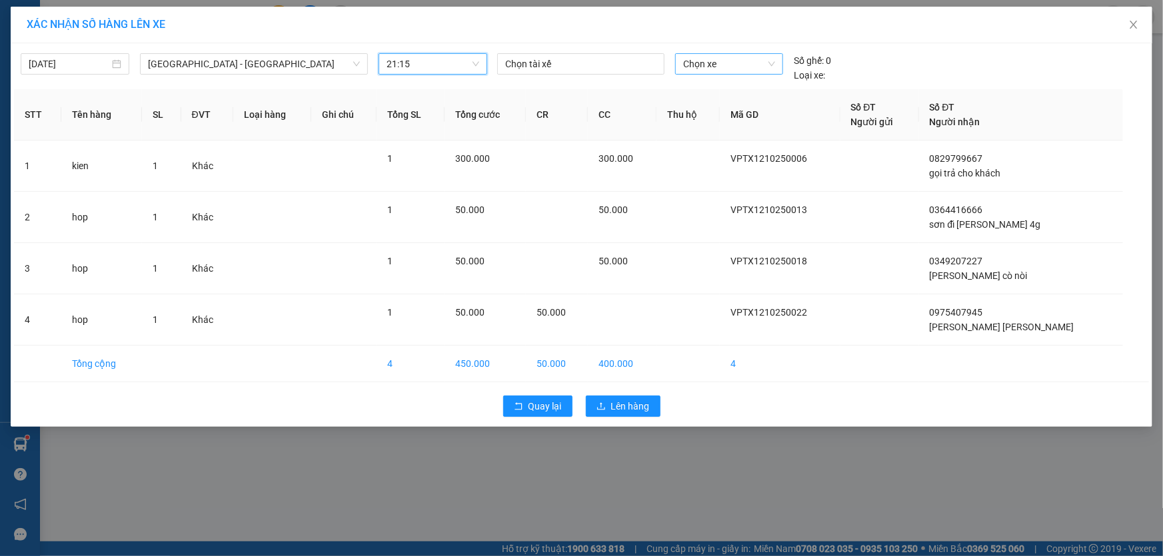
click at [725, 67] on span "Chọn xe" at bounding box center [729, 64] width 92 height 20
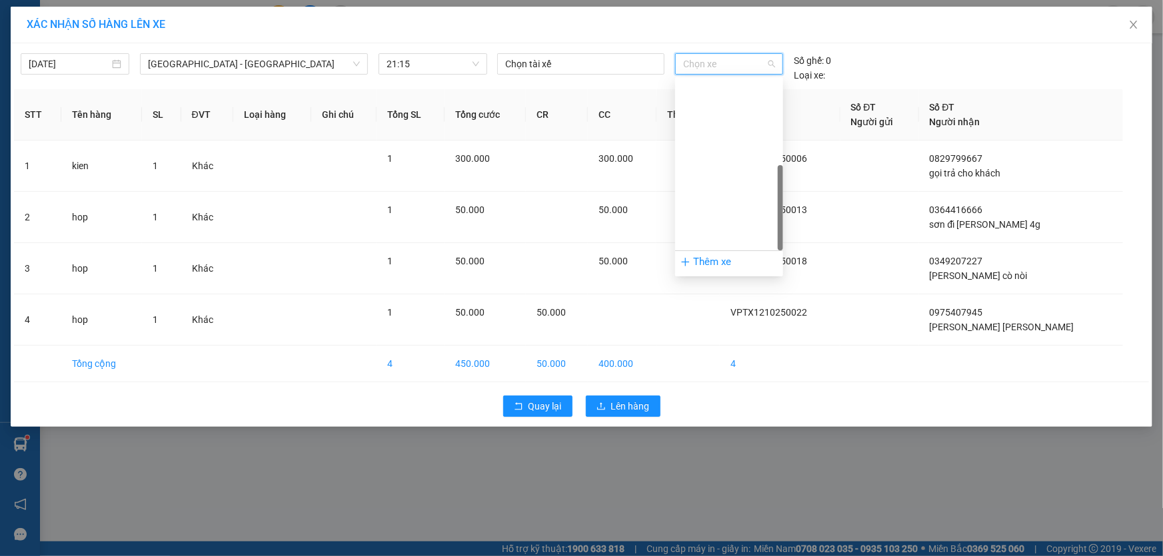
scroll to position [191, 0]
click at [721, 239] on div "29h-773.34" at bounding box center [729, 240] width 92 height 15
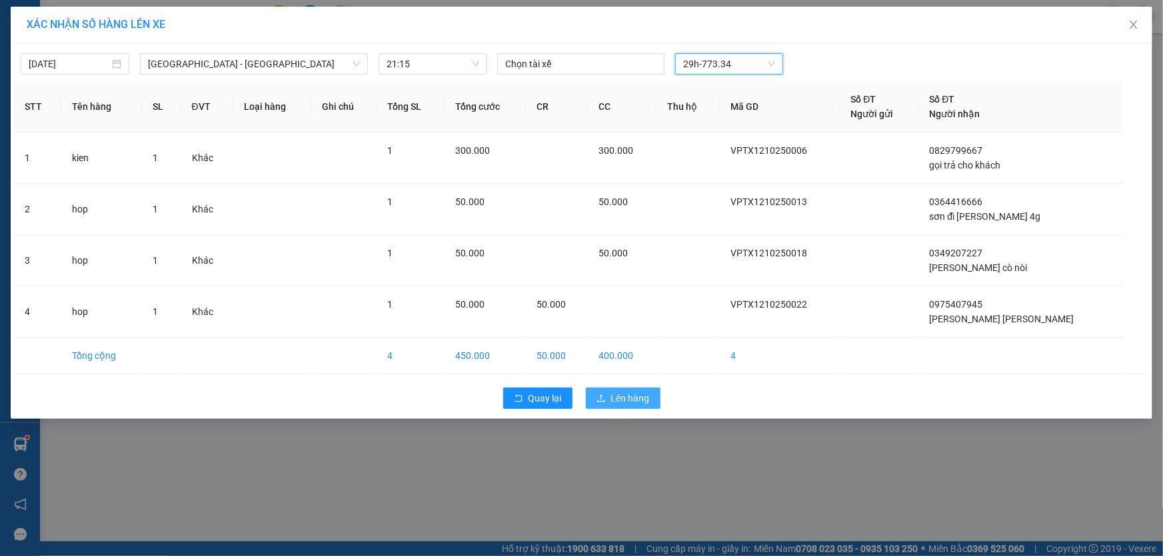
click at [627, 399] on span "Lên hàng" at bounding box center [630, 398] width 39 height 15
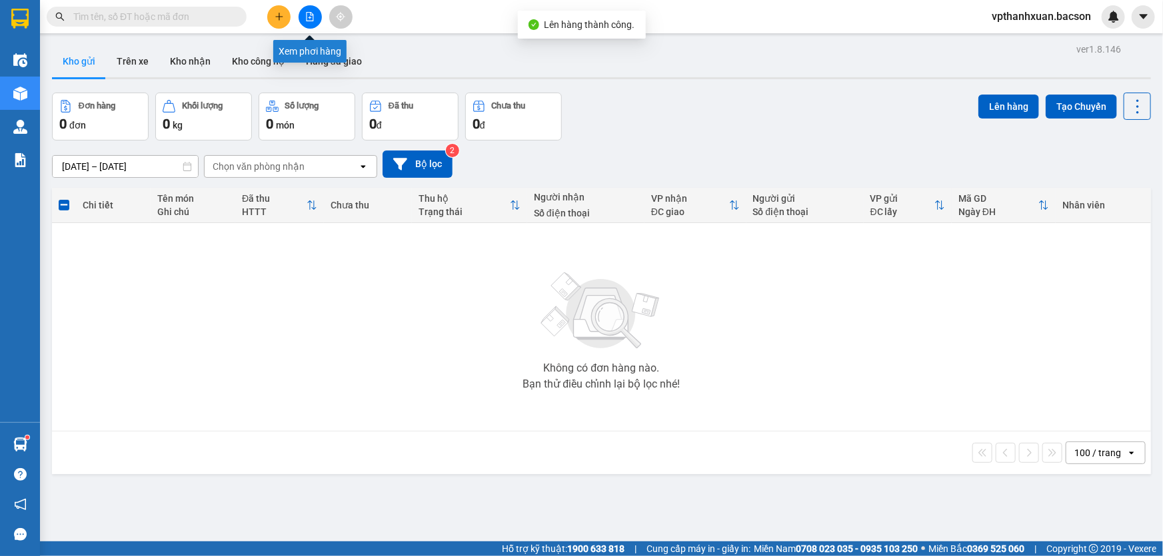
click at [313, 19] on icon "file-add" at bounding box center [309, 16] width 9 height 9
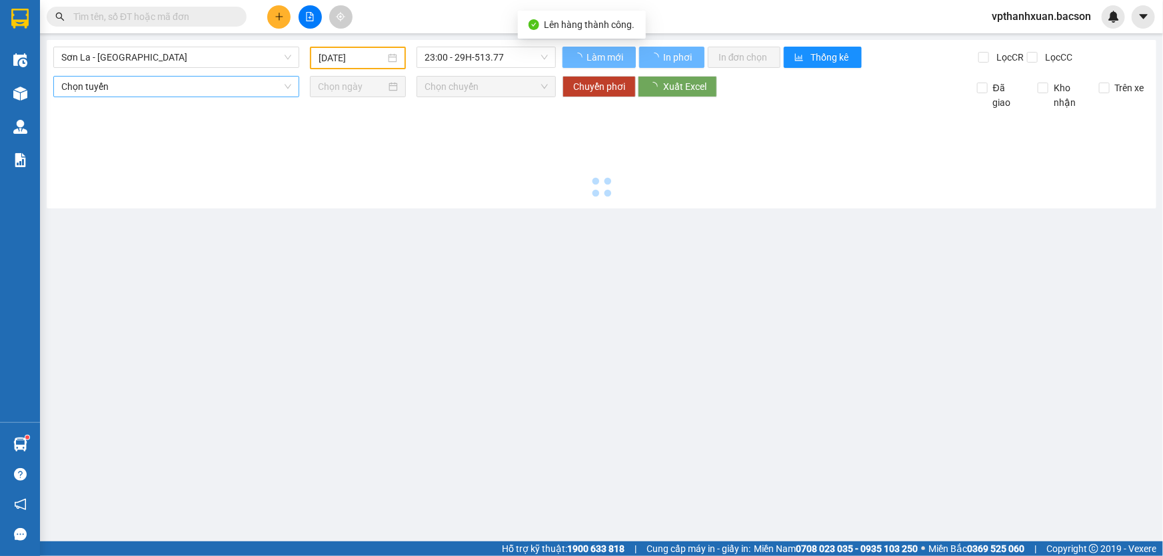
type input "[DATE]"
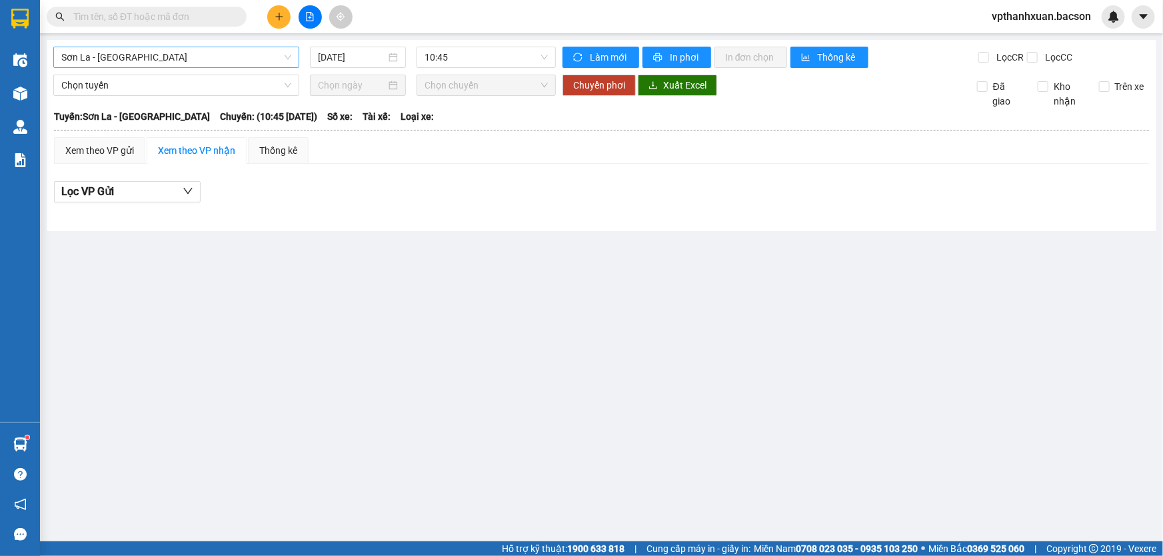
click at [176, 51] on span "Sơn La - [GEOGRAPHIC_DATA]" at bounding box center [176, 57] width 230 height 20
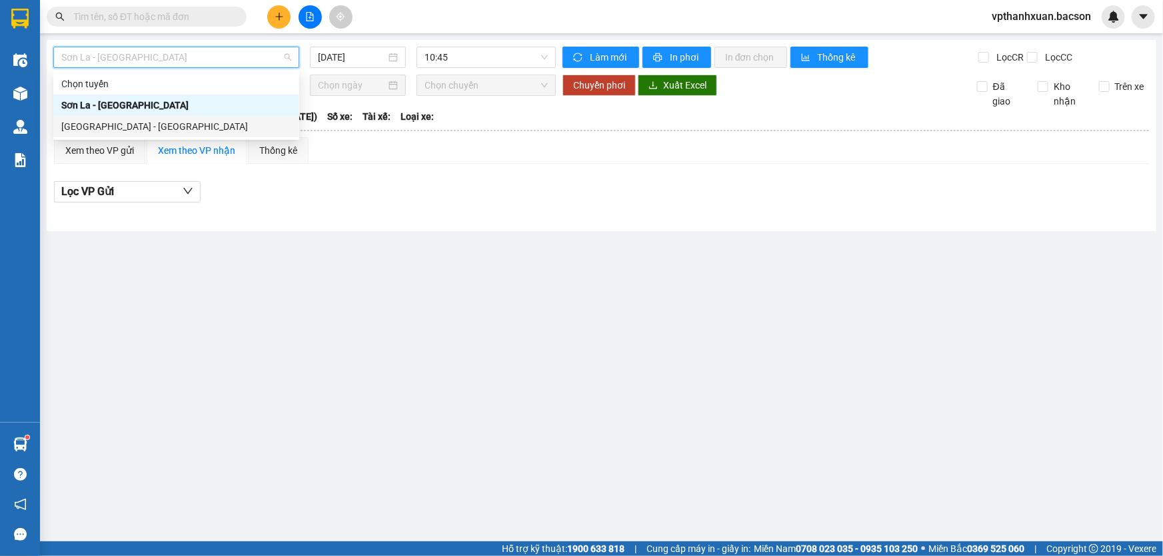
click at [113, 133] on div "[GEOGRAPHIC_DATA] - [GEOGRAPHIC_DATA]" at bounding box center [176, 126] width 230 height 15
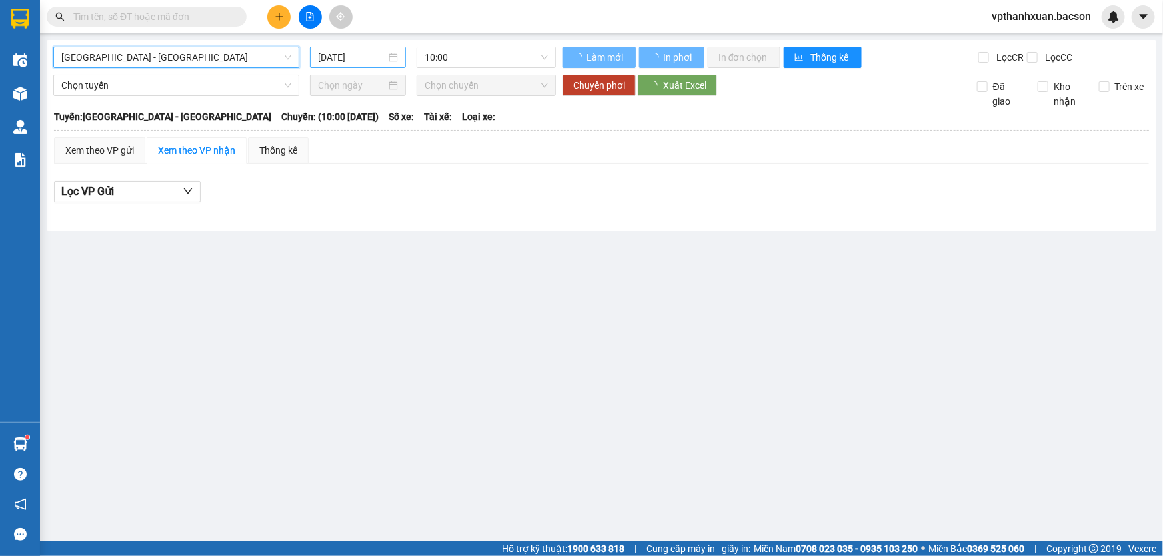
click at [339, 56] on input "[DATE]" at bounding box center [352, 57] width 68 height 15
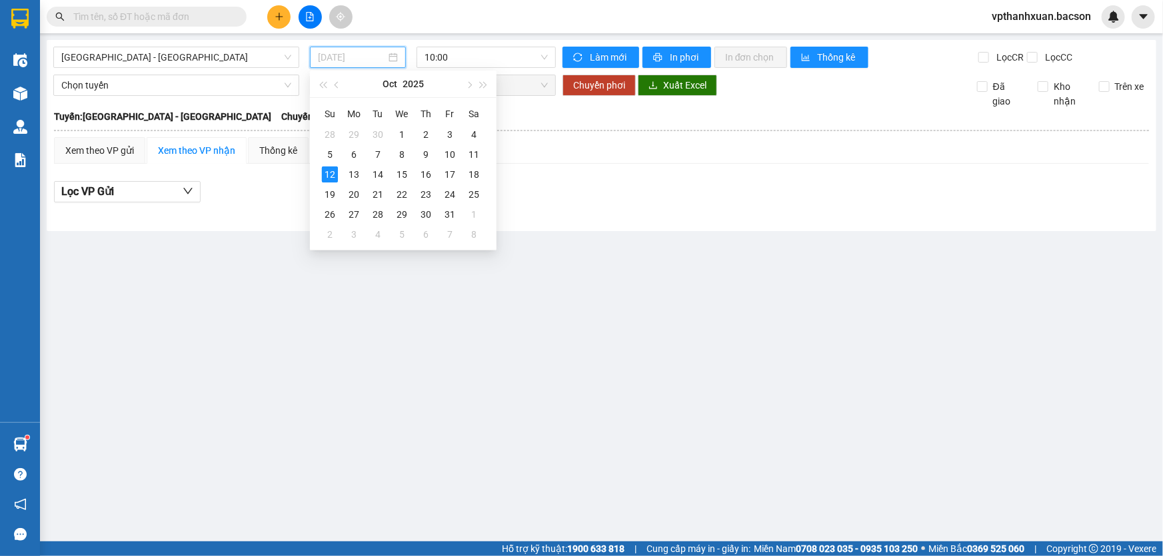
type input "[DATE]"
click at [632, 167] on div "Xem theo VP gửi Xem theo VP nhận Thống kê Lọc VP Gửi" at bounding box center [601, 177] width 1095 height 80
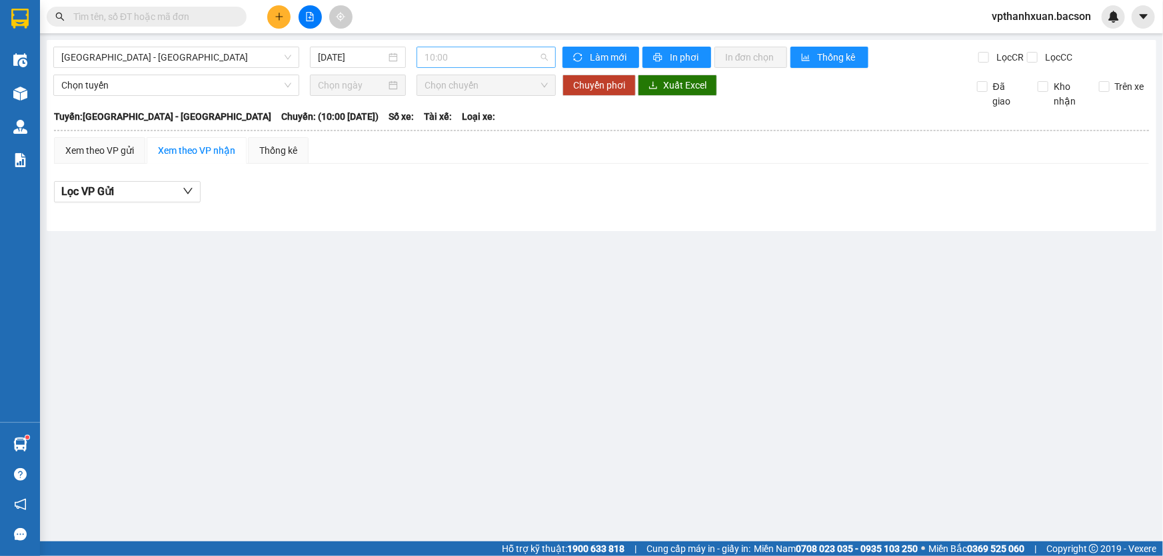
click at [444, 47] on span "10:00" at bounding box center [486, 57] width 123 height 20
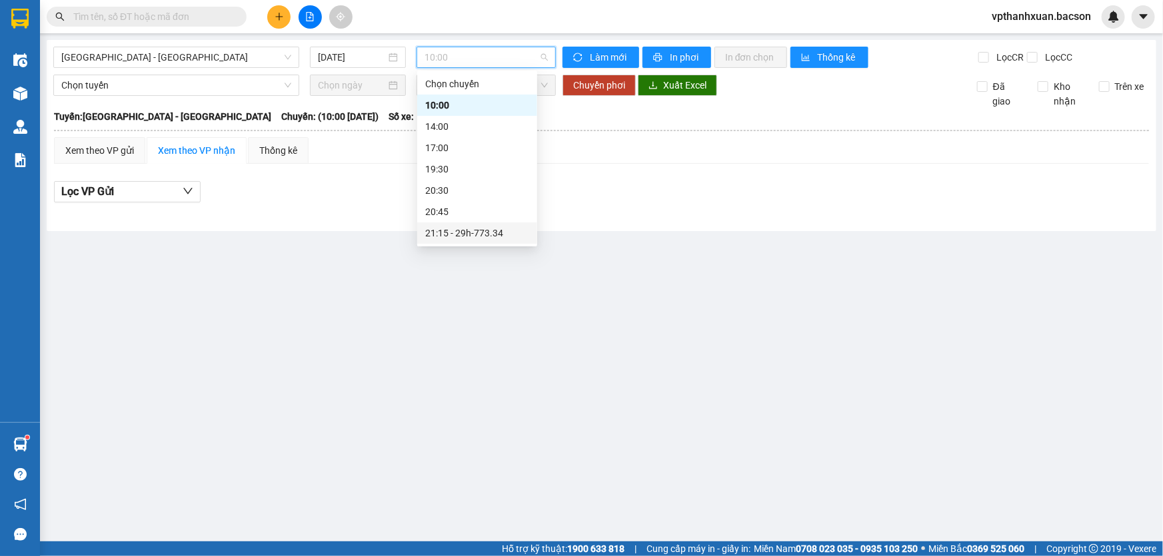
scroll to position [42, 0]
click at [479, 194] on div "21:15 - 29h-773.34" at bounding box center [477, 191] width 104 height 15
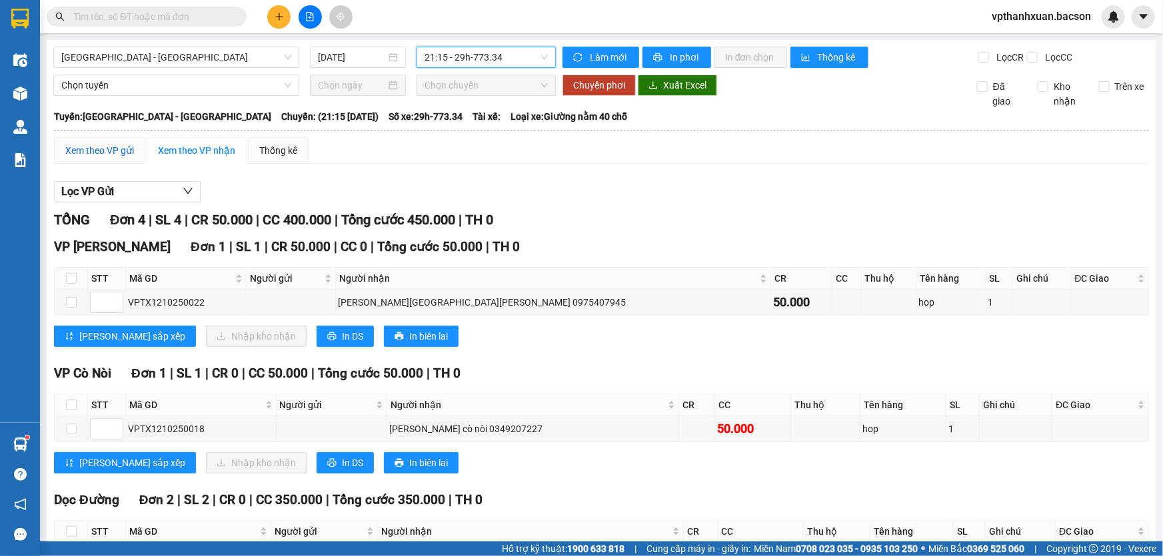
click at [102, 147] on div "Xem theo VP gửi" at bounding box center [99, 150] width 69 height 15
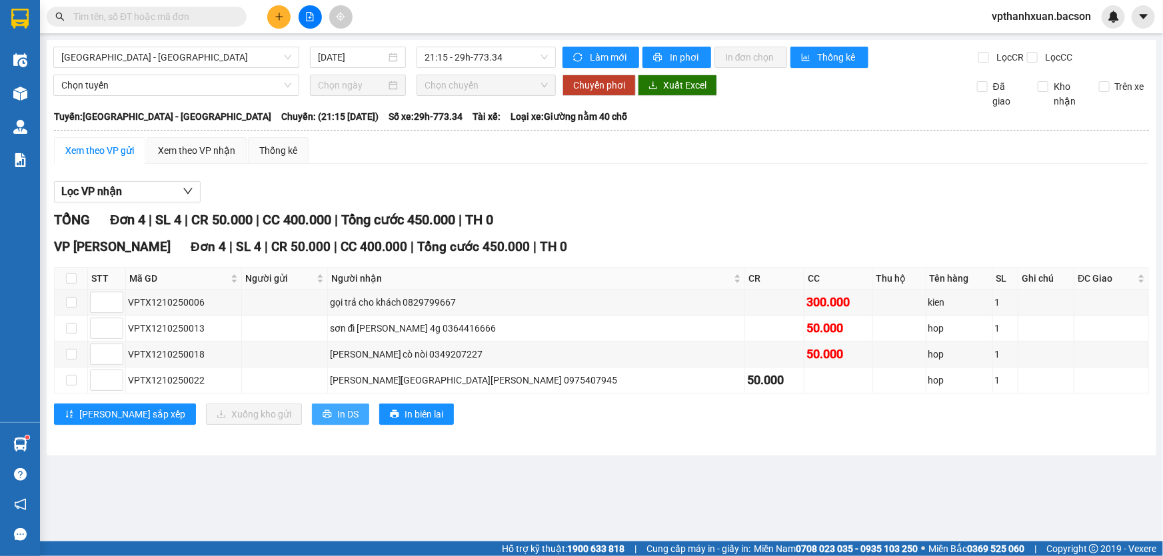
click at [337, 418] on span "In DS" at bounding box center [347, 414] width 21 height 15
